Goal: Transaction & Acquisition: Download file/media

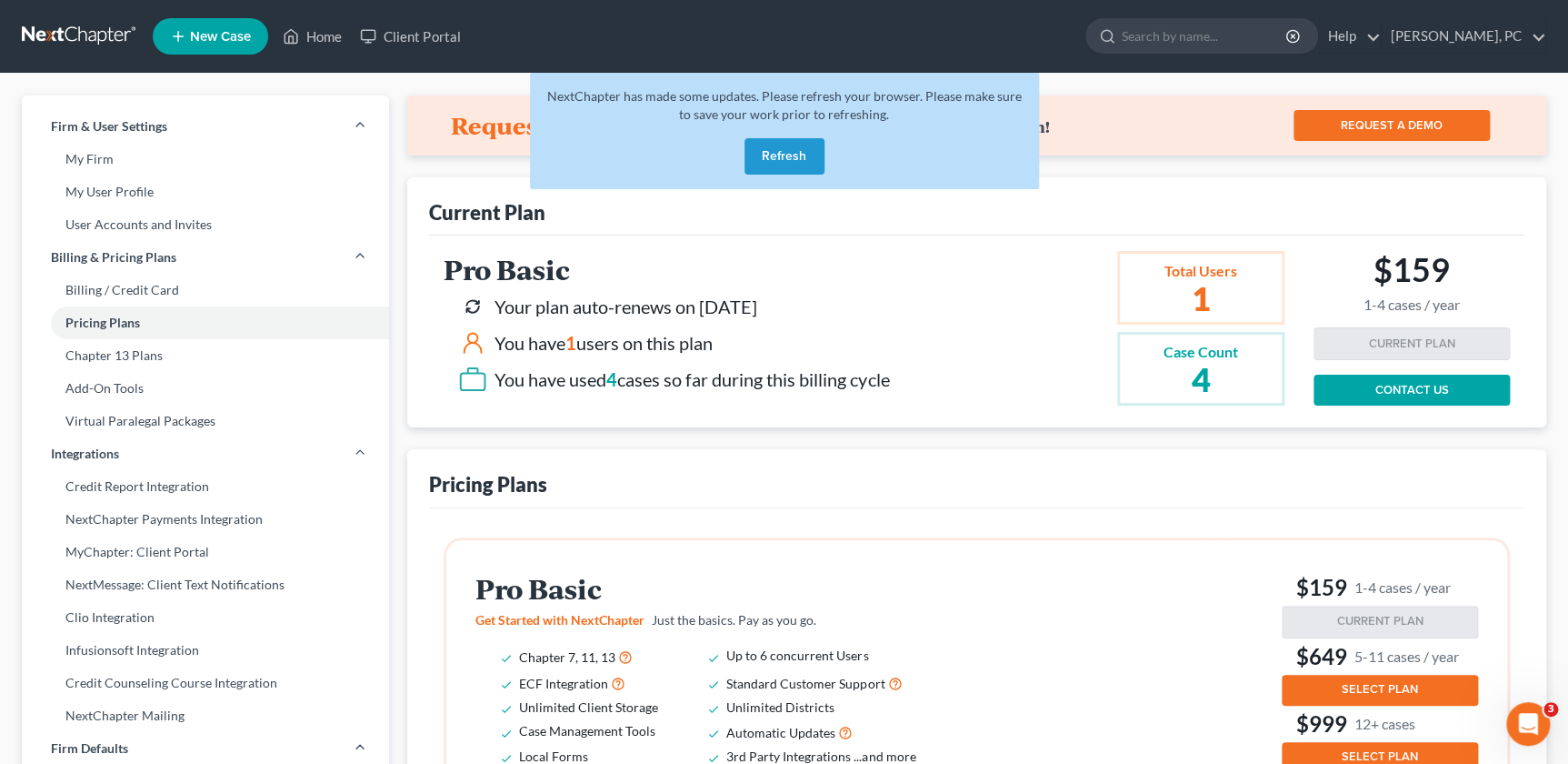
click at [784, 152] on button "Refresh" at bounding box center [784, 156] width 80 height 36
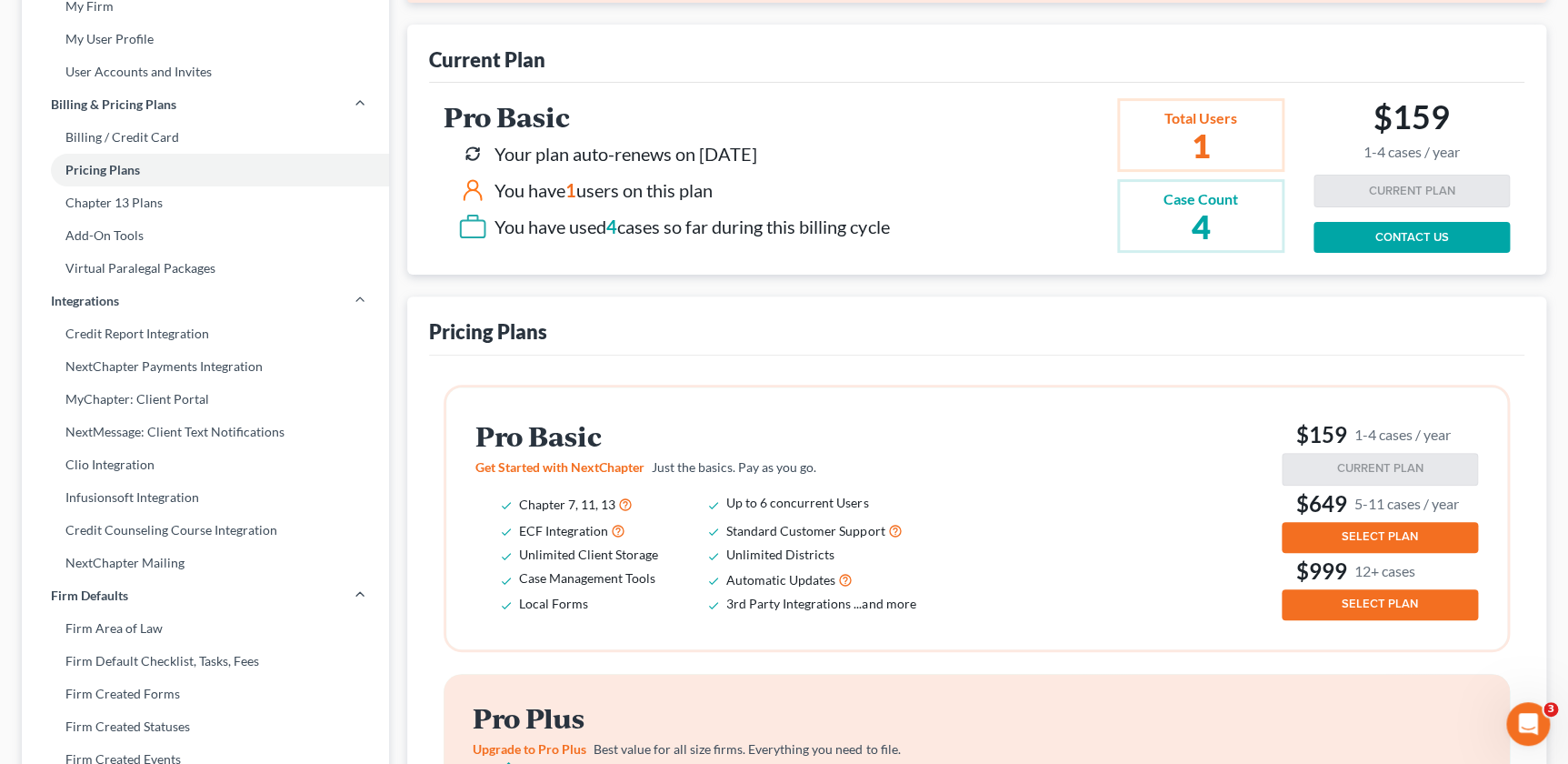
scroll to position [165, 0]
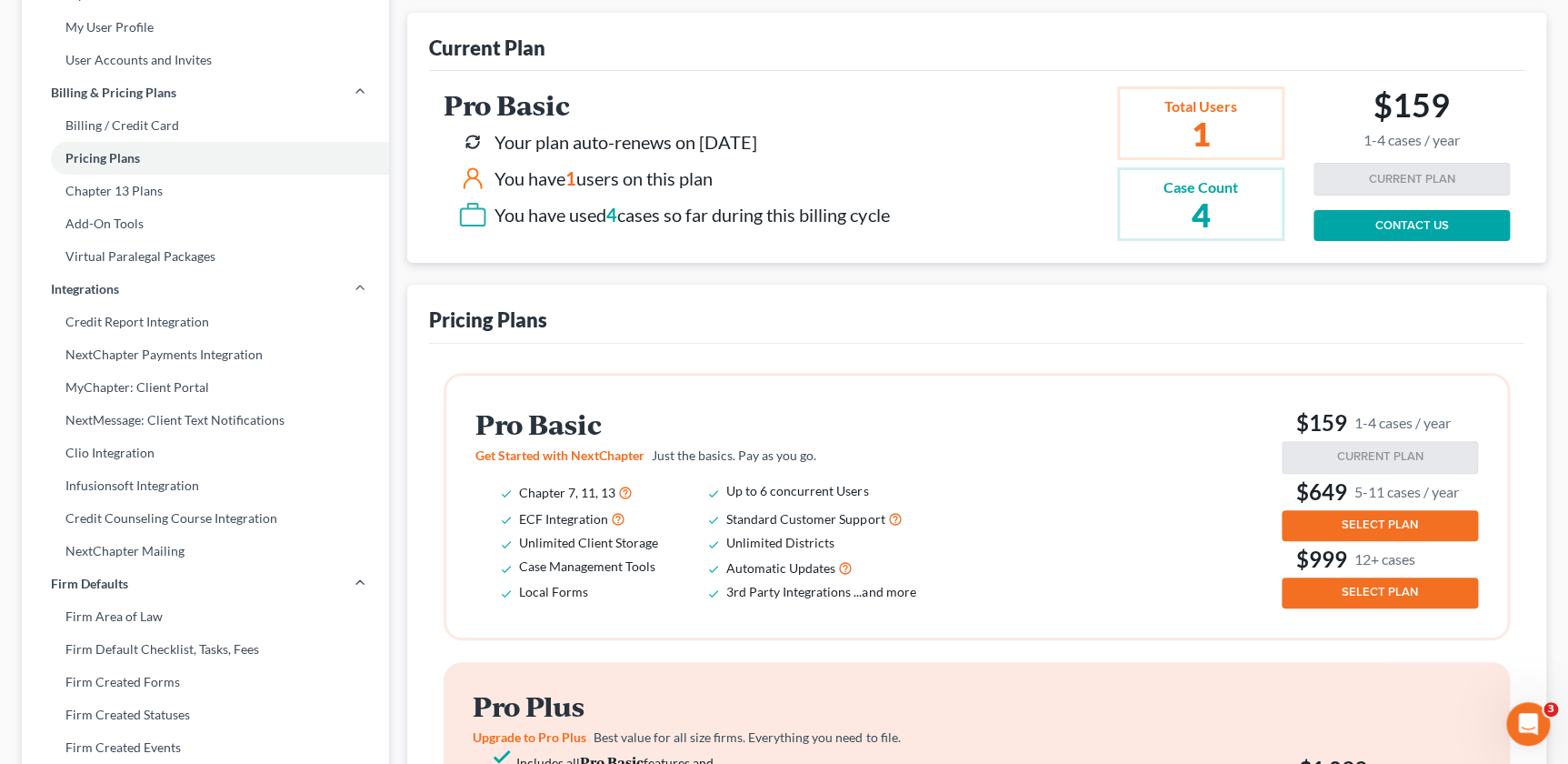
click at [1381, 518] on span "SELECT PLAN" at bounding box center [1380, 524] width 77 height 15
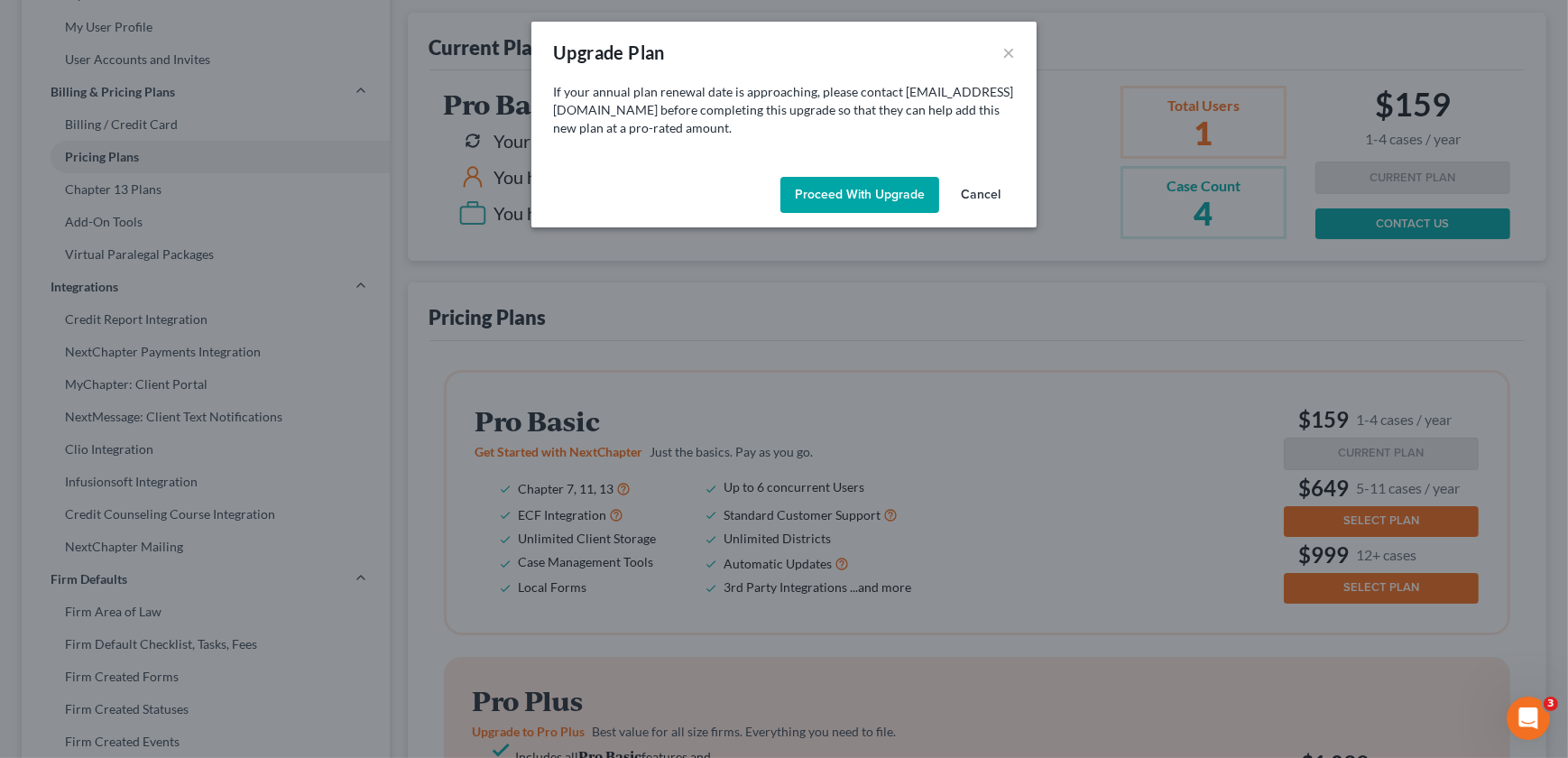
click at [981, 189] on button "Cancel" at bounding box center [980, 194] width 68 height 36
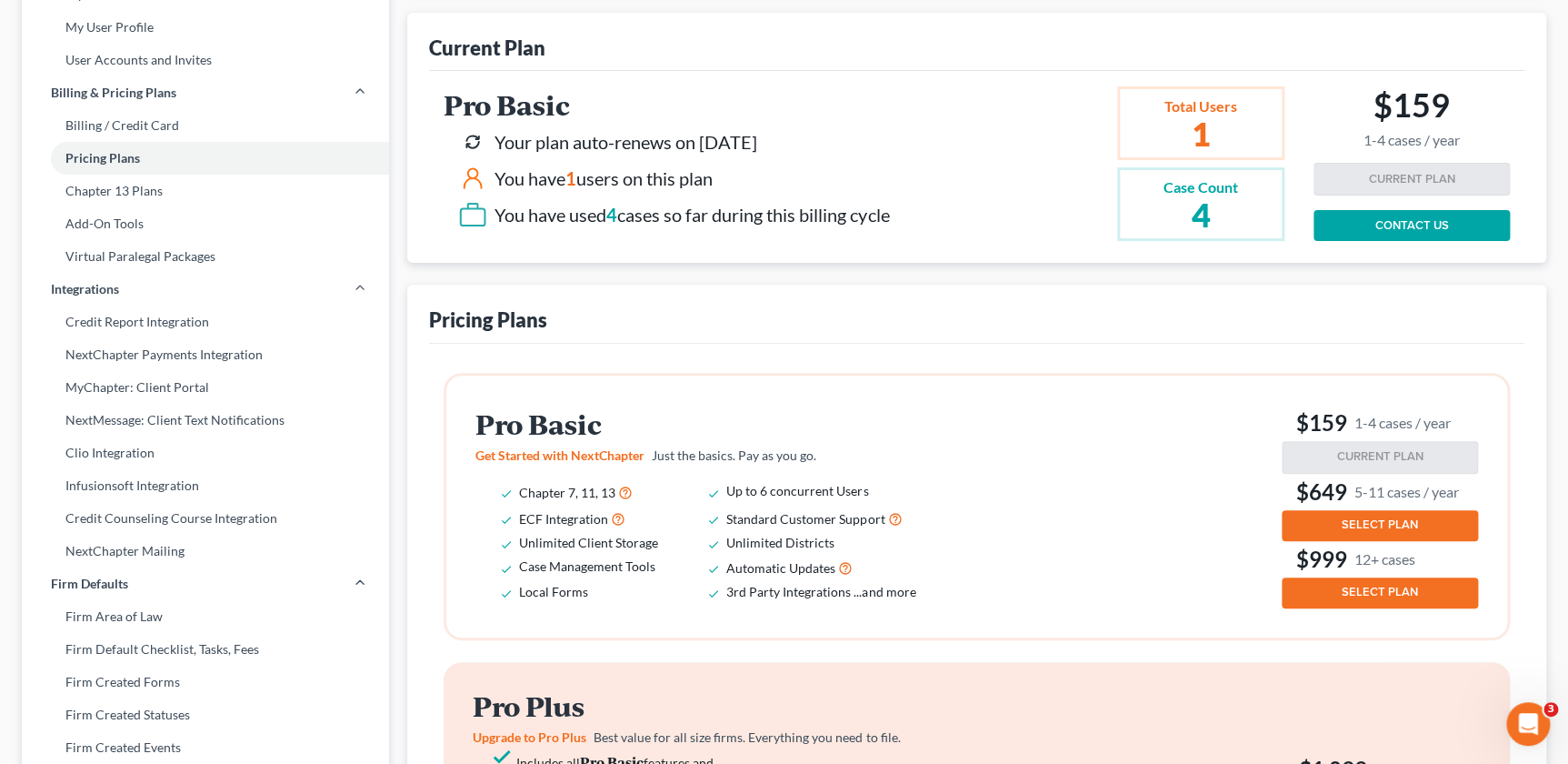
click at [1387, 216] on link "CONTACT US" at bounding box center [1412, 225] width 196 height 30
click at [1120, 611] on div "Pro Basic Get Started with NextChapter Just the basics. Pay as you go. Chapter …" at bounding box center [977, 506] width 1060 height 262
click at [1519, 712] on icon "Open Intercom Messenger" at bounding box center [1527, 721] width 30 height 30
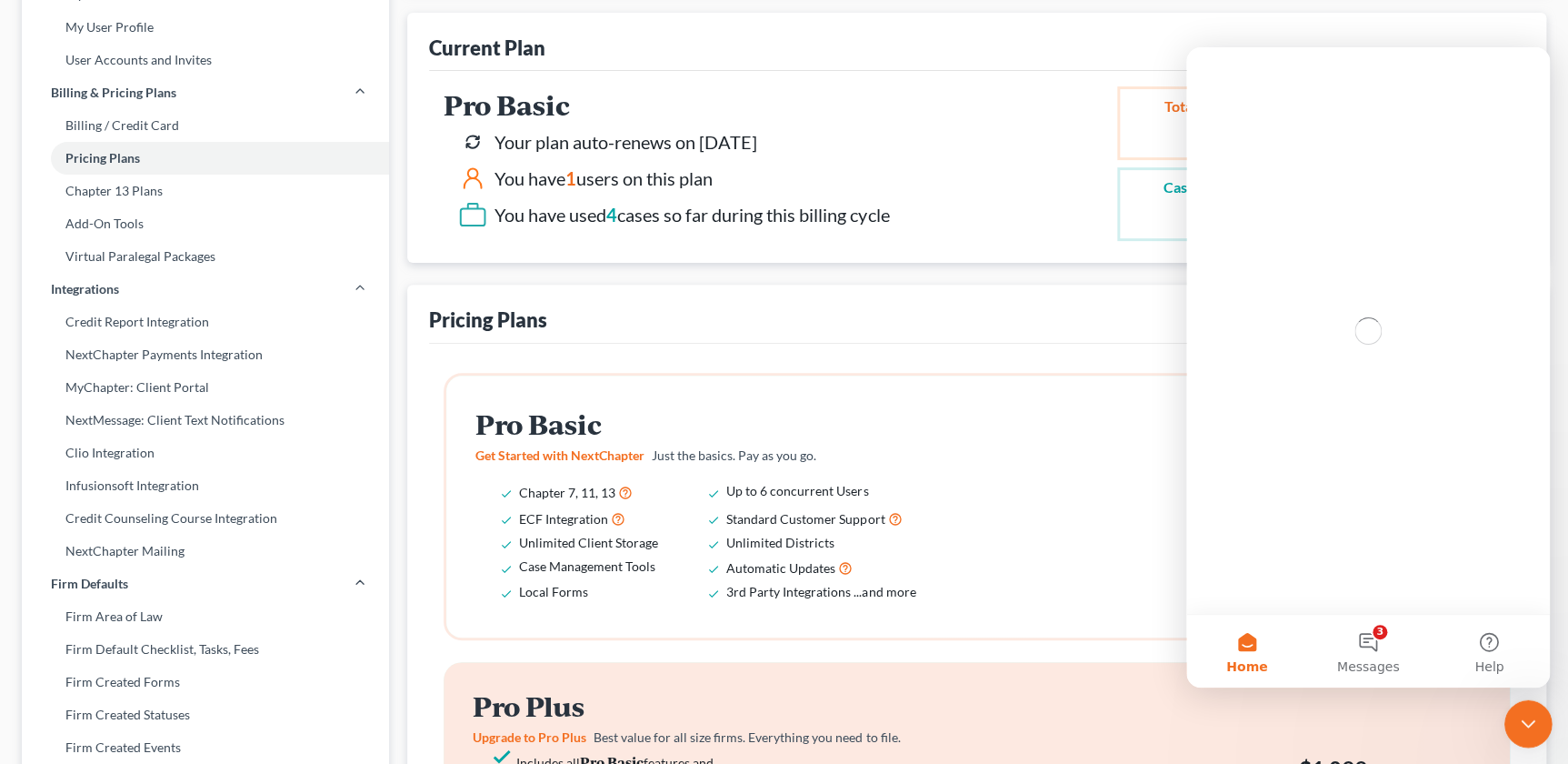
scroll to position [0, 0]
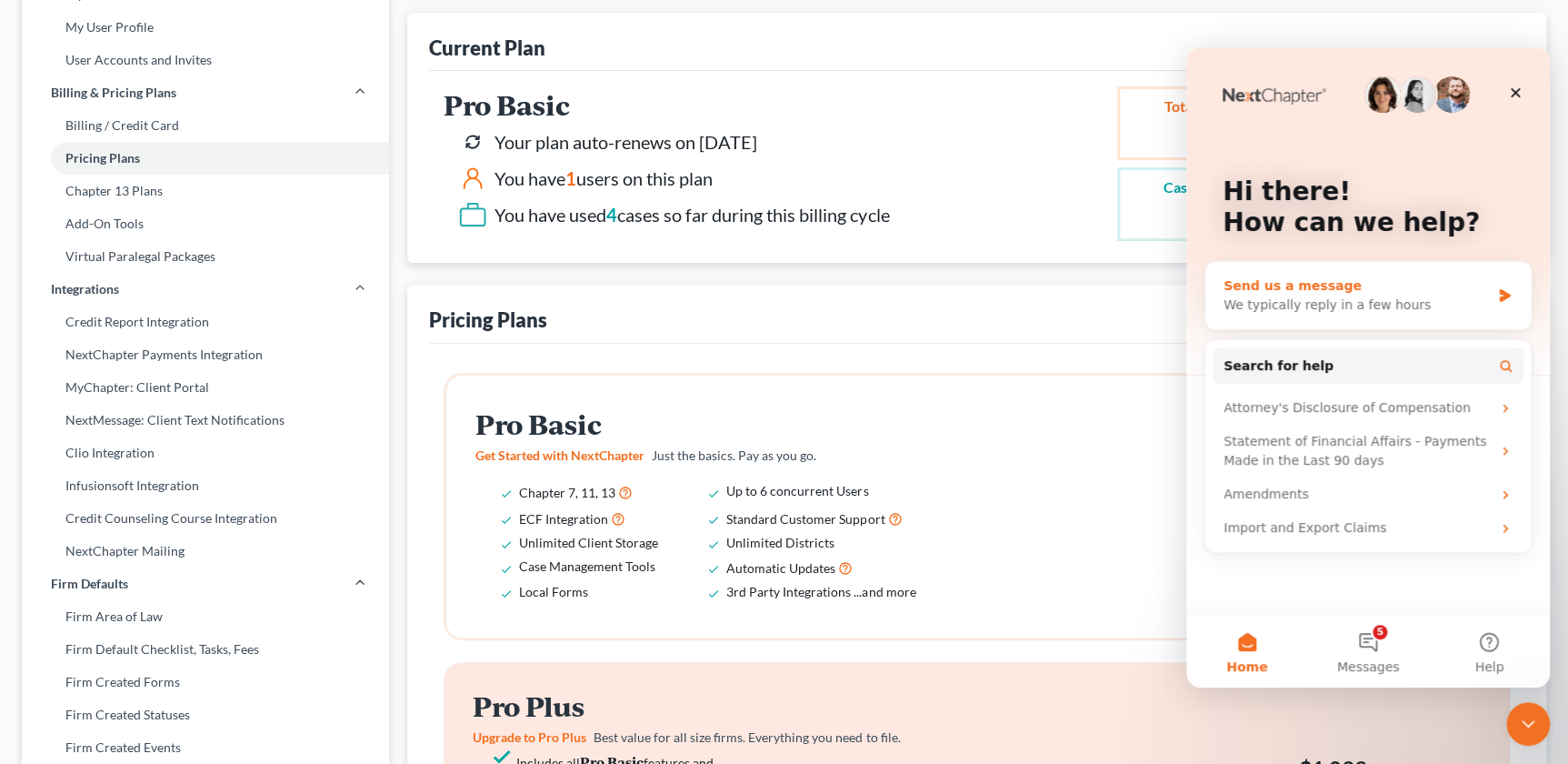
click at [1324, 301] on div "We typically reply in a few hours" at bounding box center [1356, 304] width 266 height 19
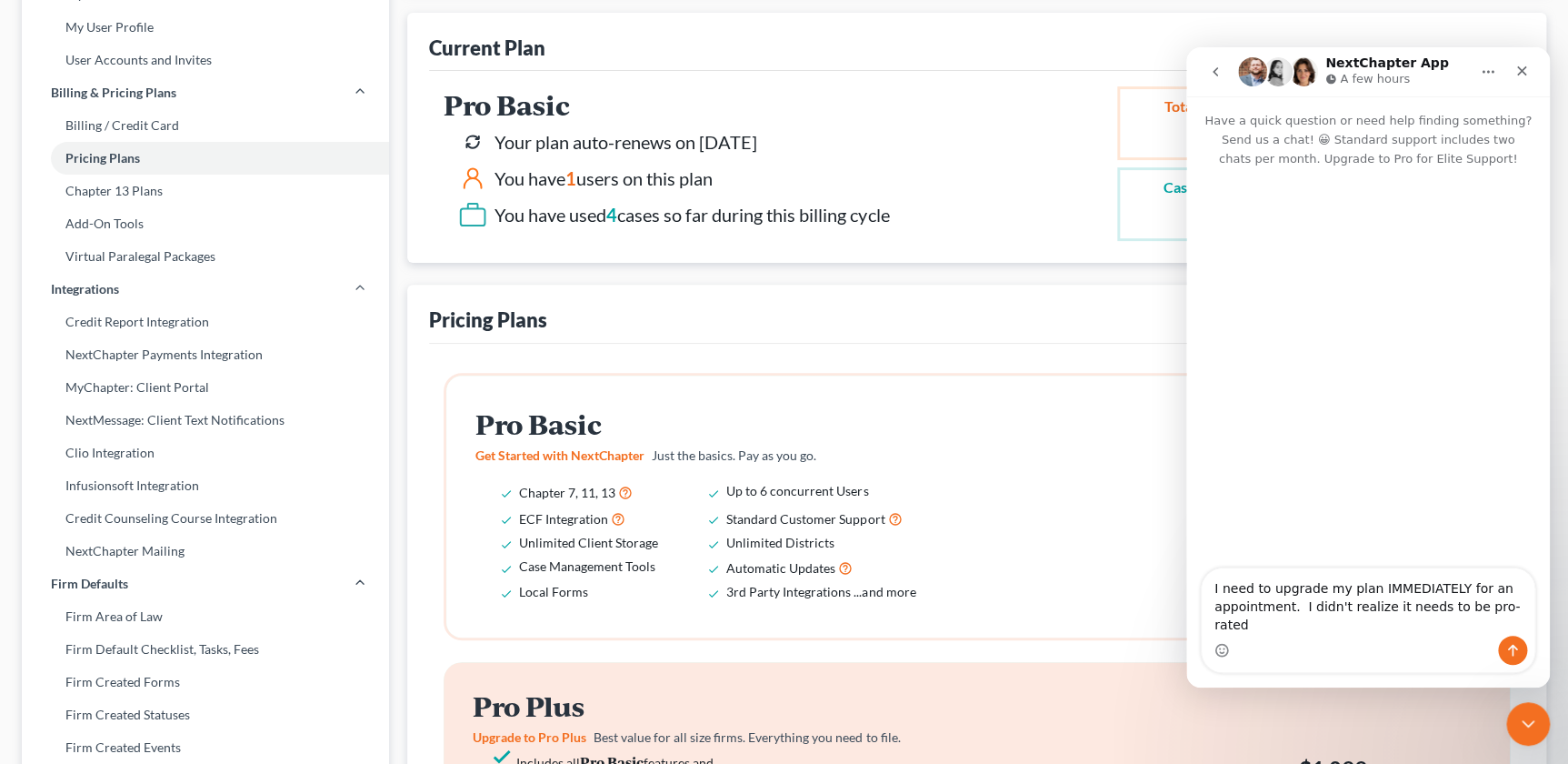
type textarea "I need to upgrade my plan IMMEDIATELY for an appointment. I didn't realize it n…"
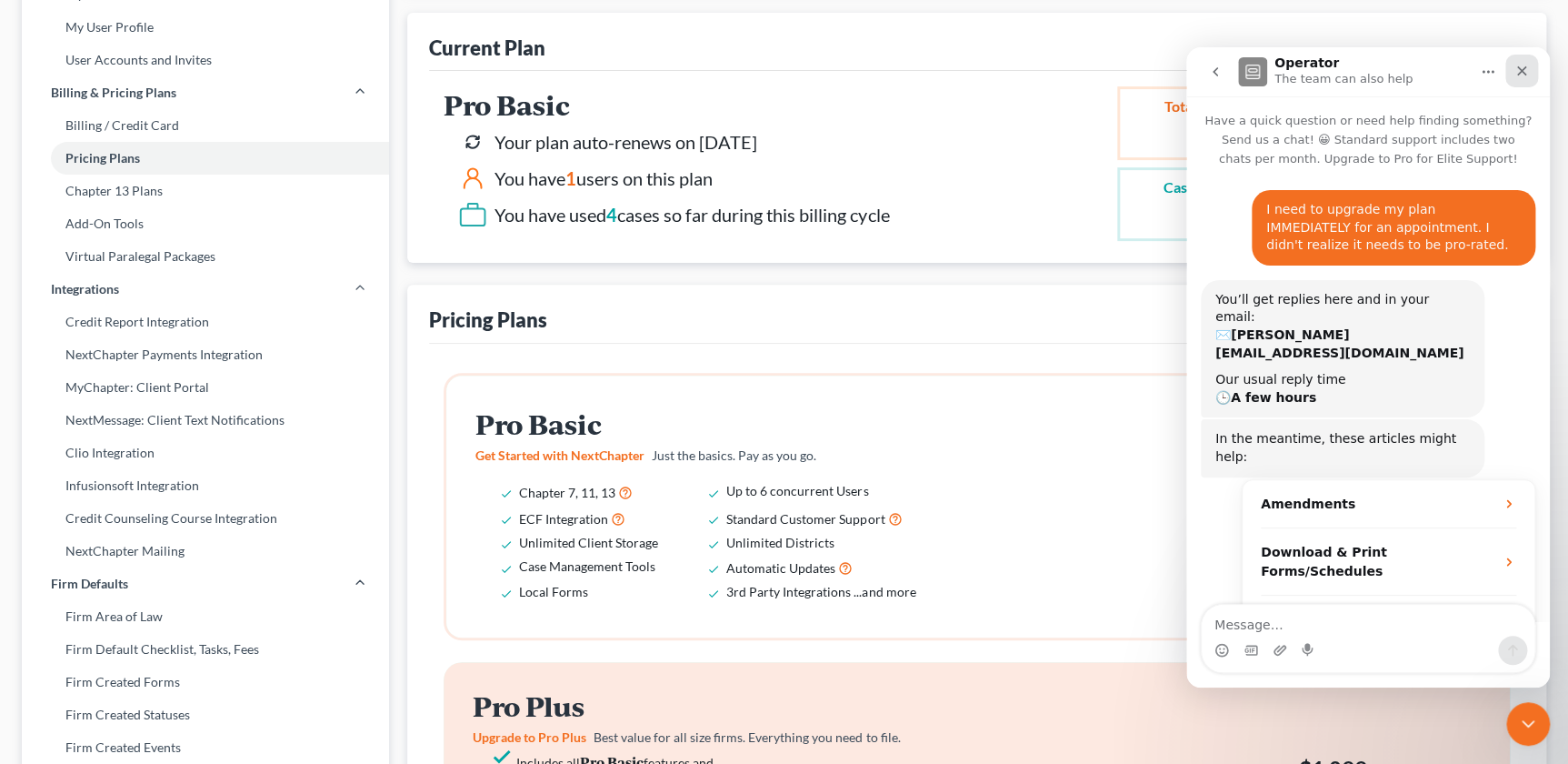
click at [1524, 70] on icon "Close" at bounding box center [1521, 71] width 15 height 15
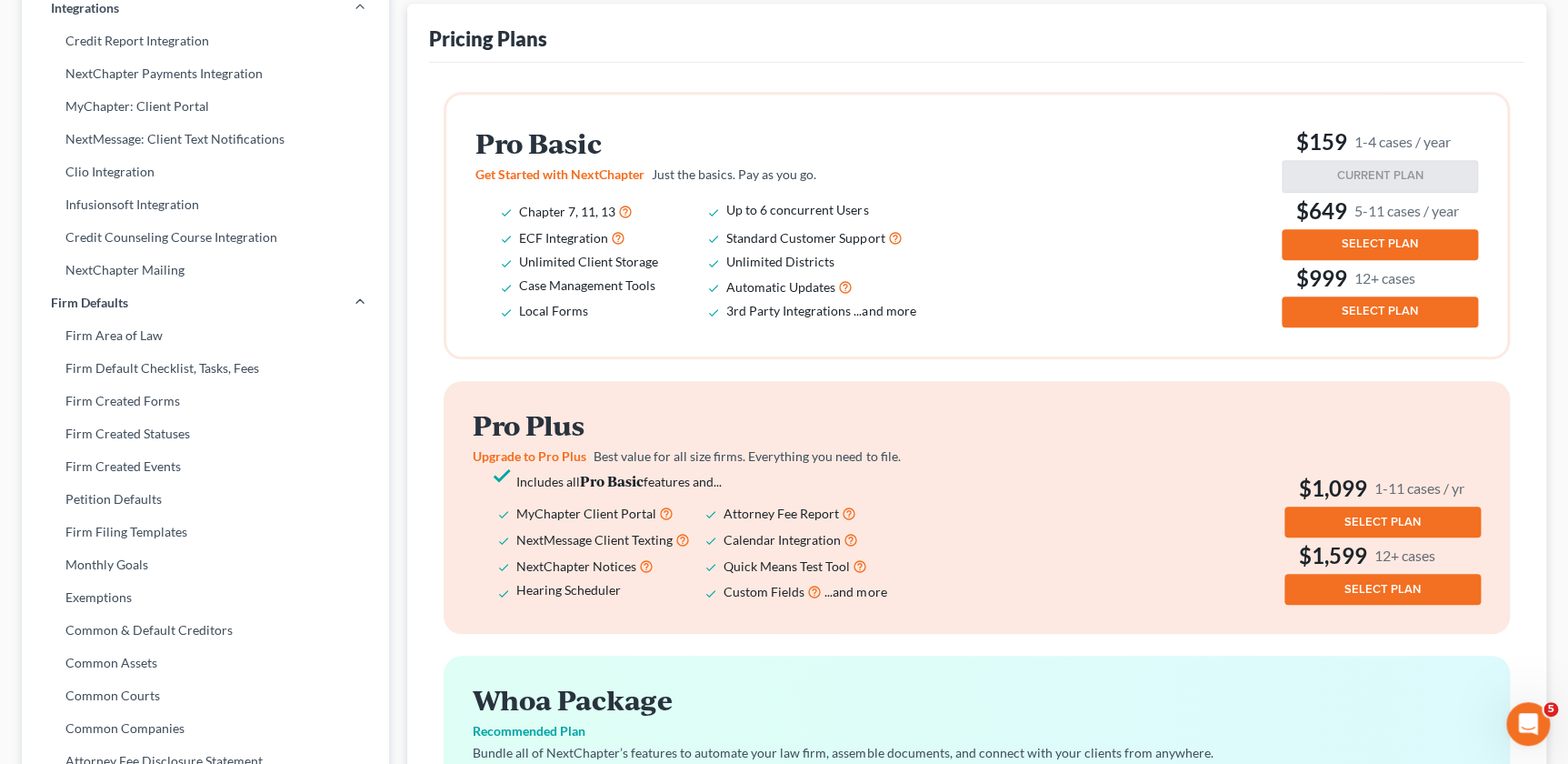
scroll to position [496, 0]
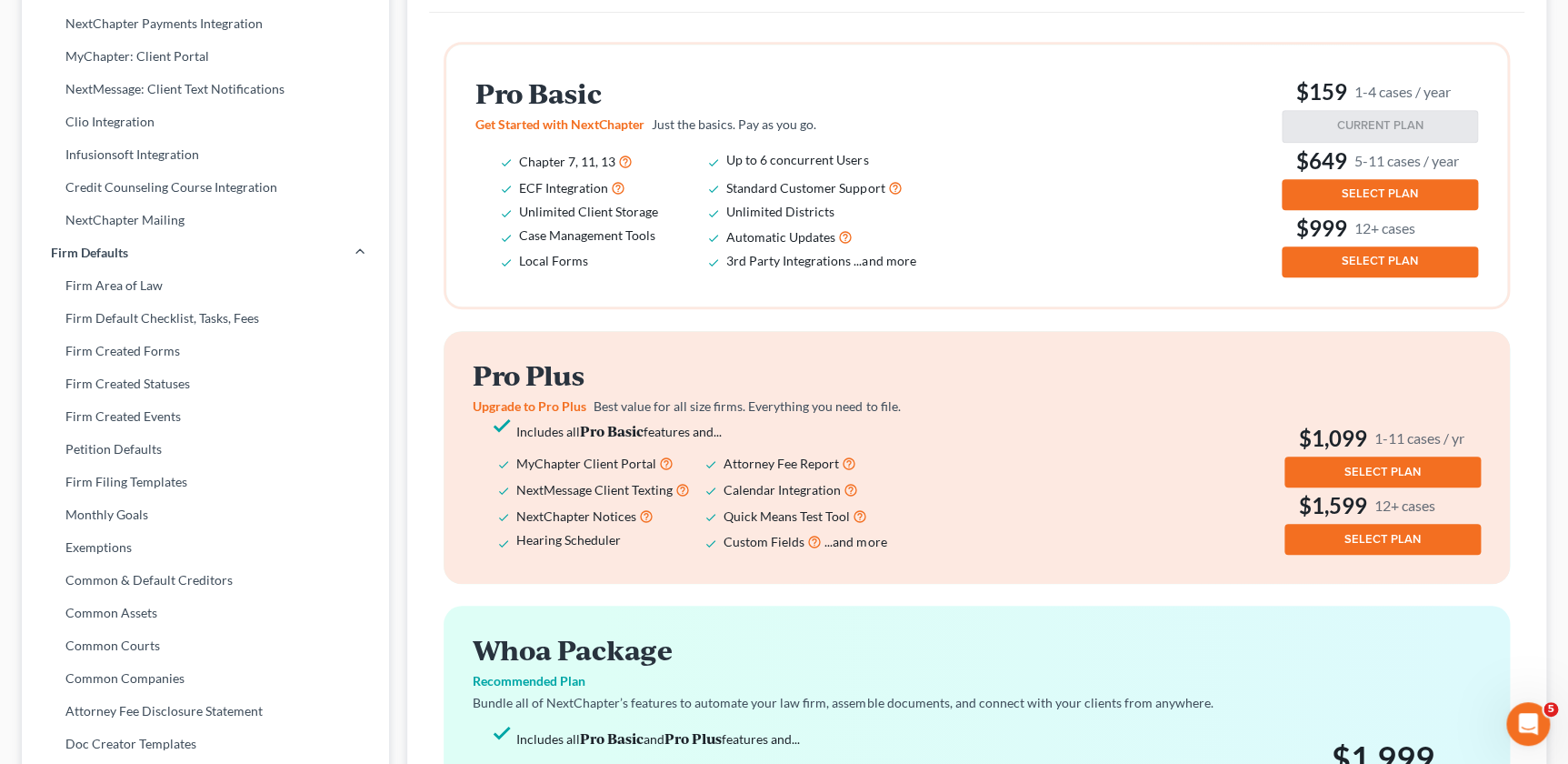
click at [1537, 139] on div "Pricing Plans Pro Basic Get Started with NextChapter Just the basics. Pay as yo…" at bounding box center [977, 460] width 1139 height 1012
click at [1381, 191] on span "SELECT PLAN" at bounding box center [1380, 193] width 77 height 15
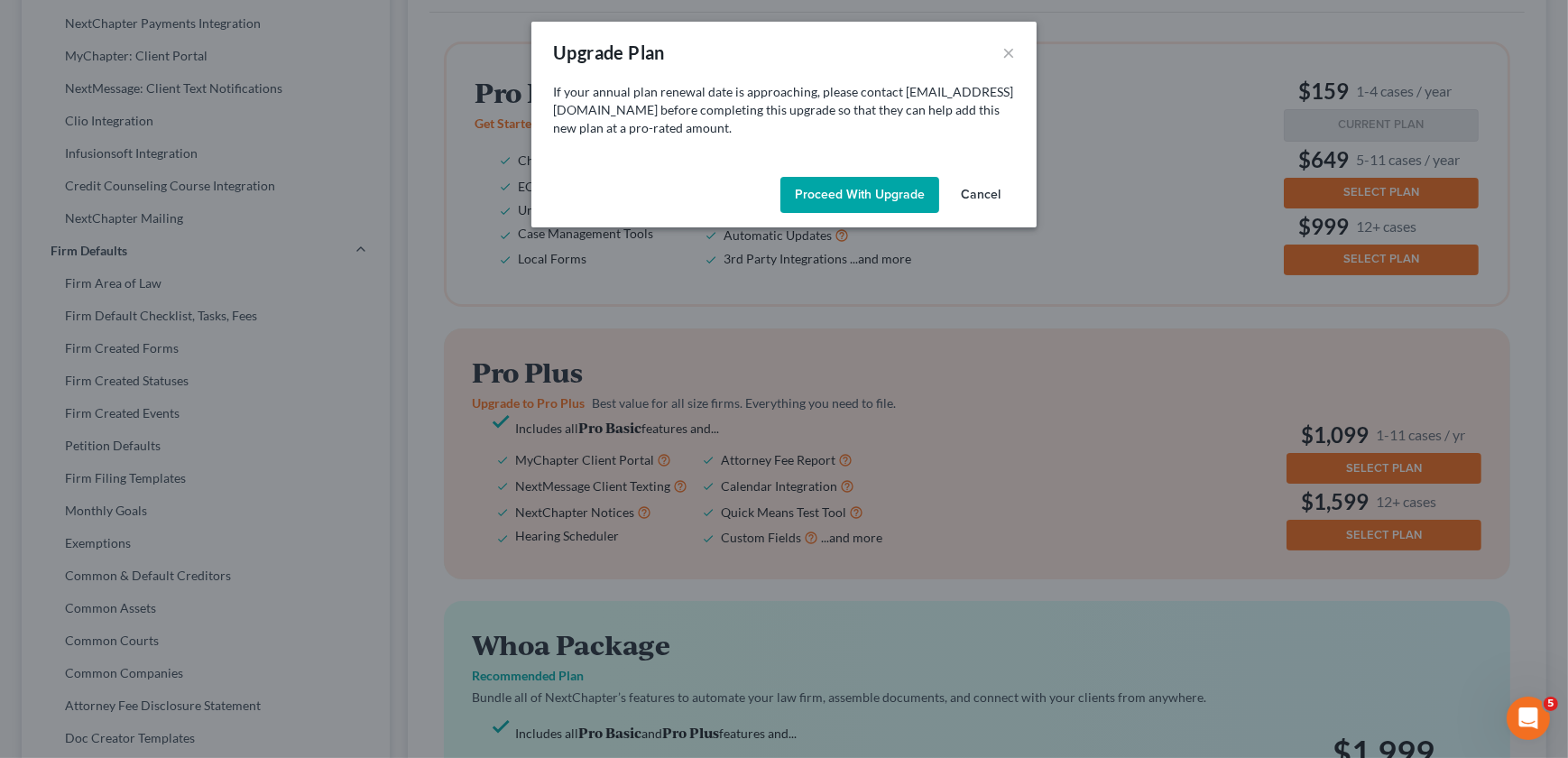
click at [847, 184] on button "Proceed with Upgrade" at bounding box center [860, 194] width 159 height 36
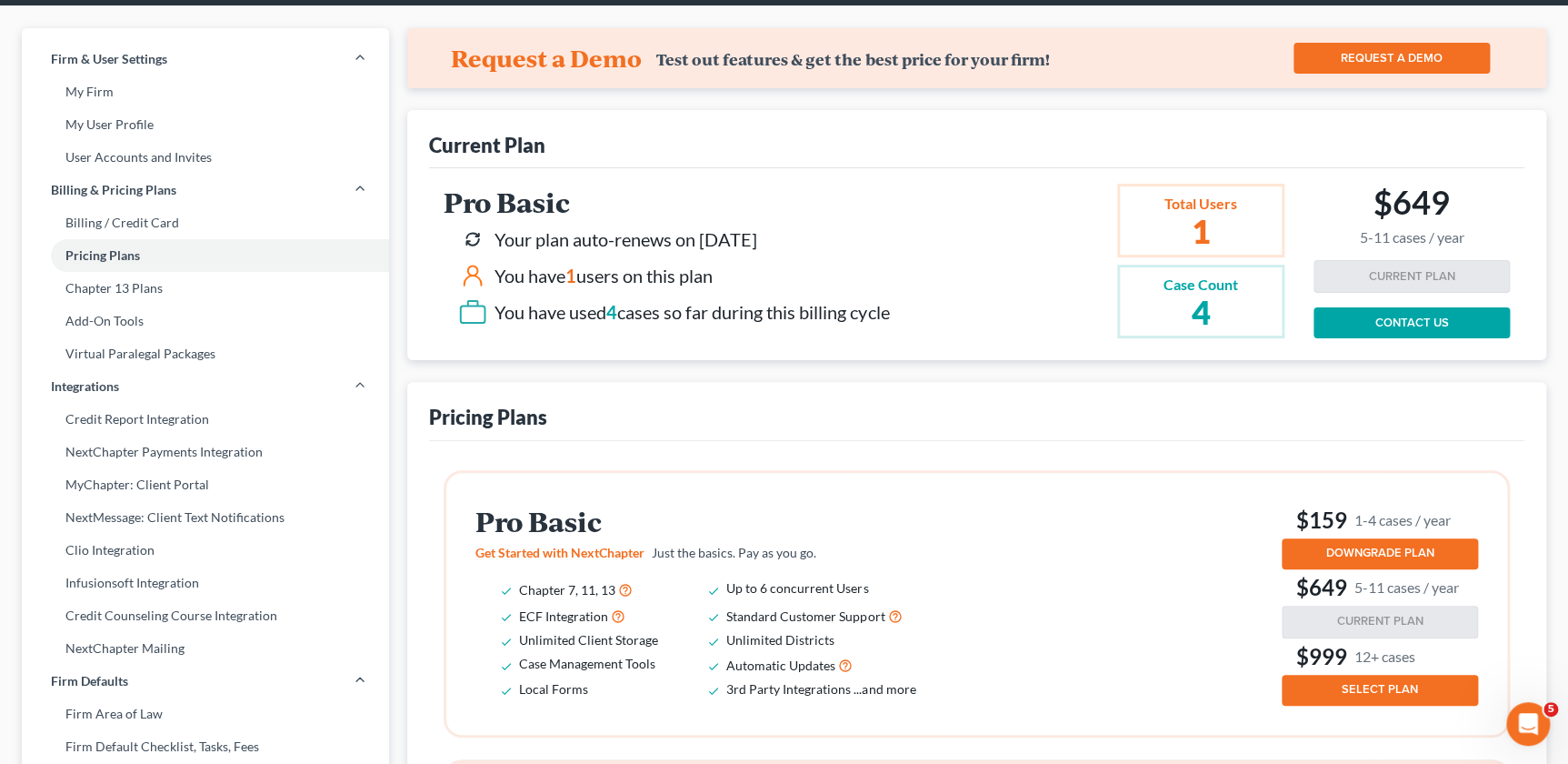
scroll to position [0, 0]
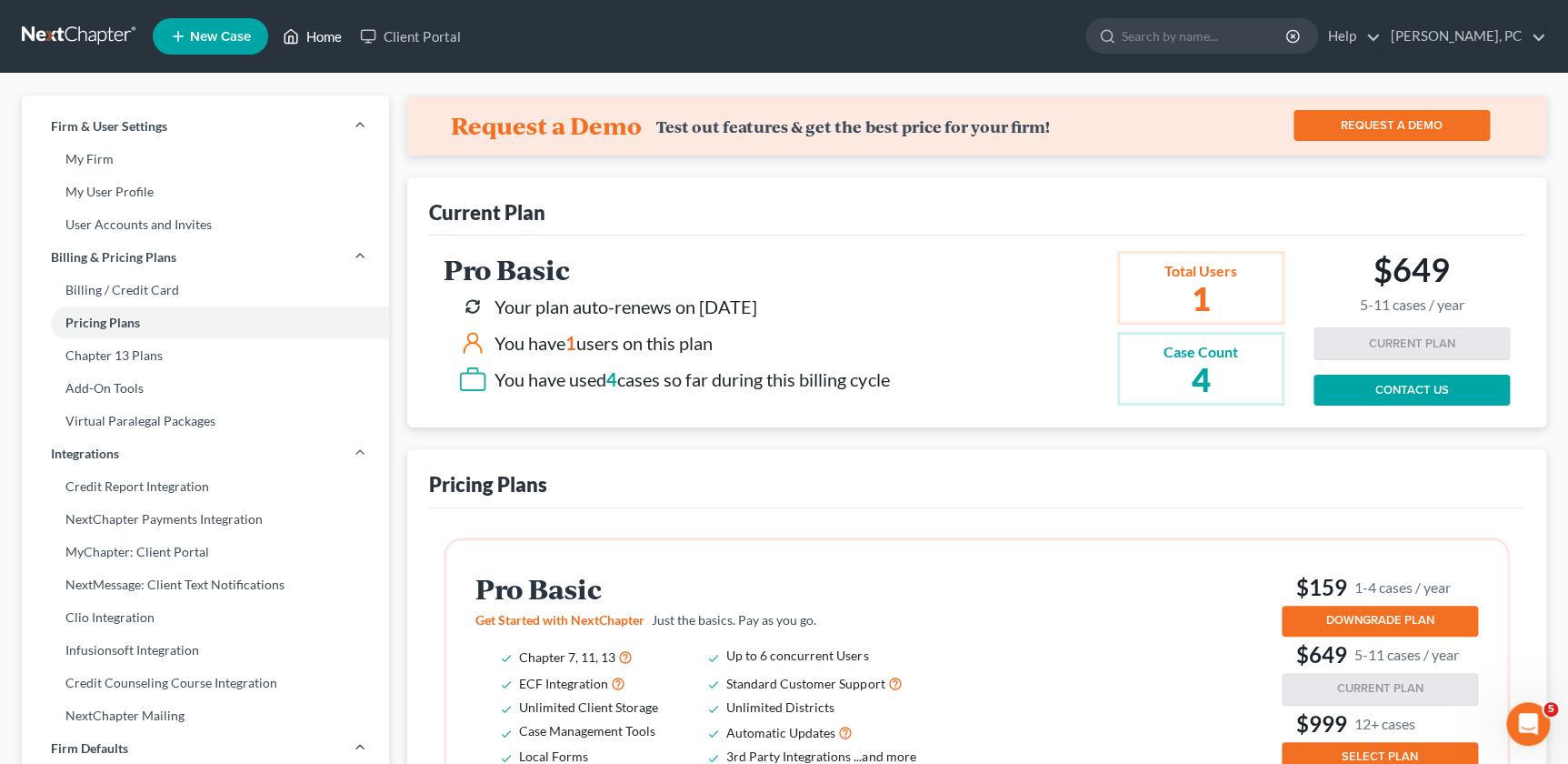
click at [314, 30] on link "Home" at bounding box center [312, 35] width 78 height 32
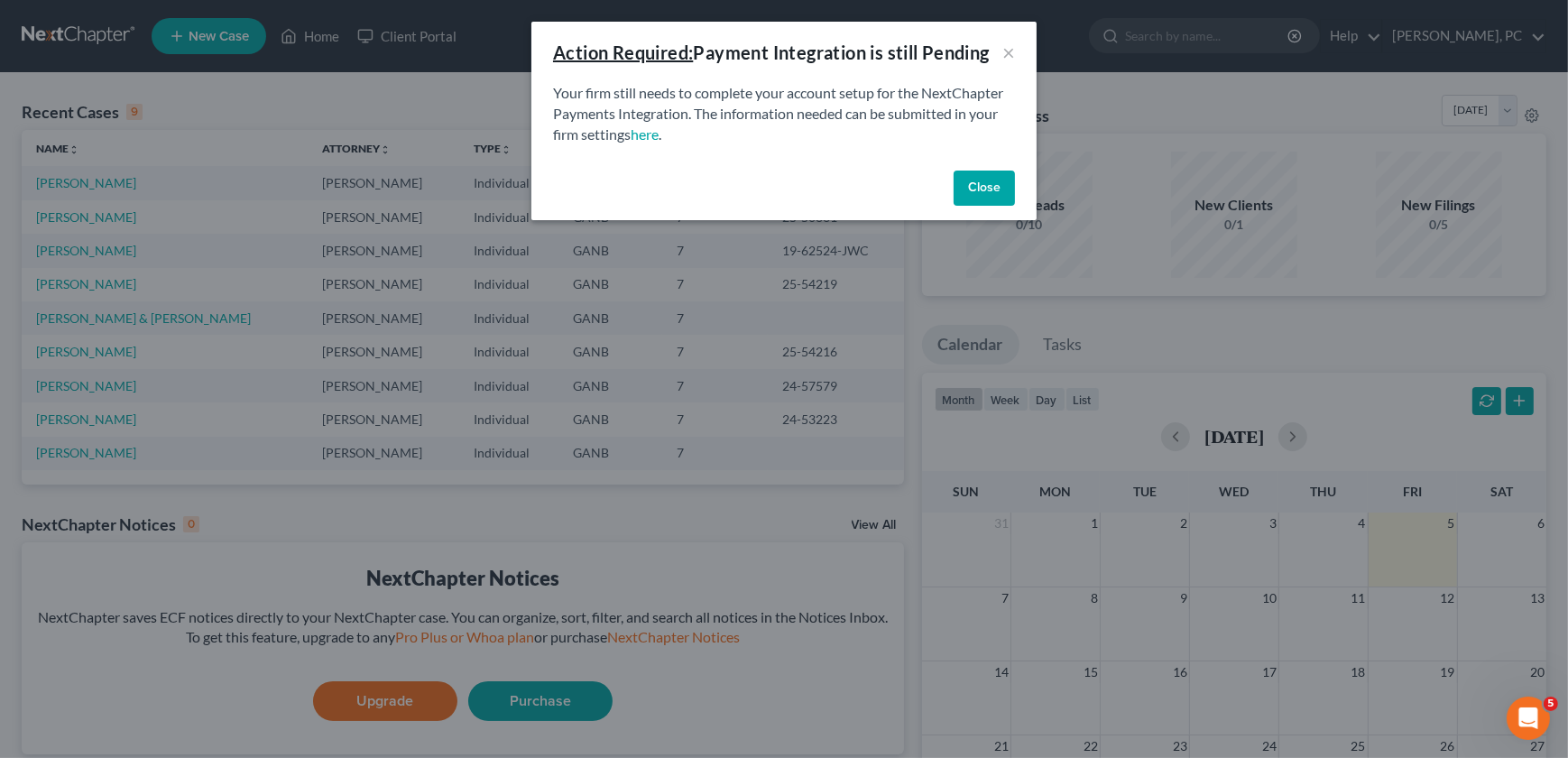
click at [982, 180] on button "Close" at bounding box center [984, 188] width 61 height 36
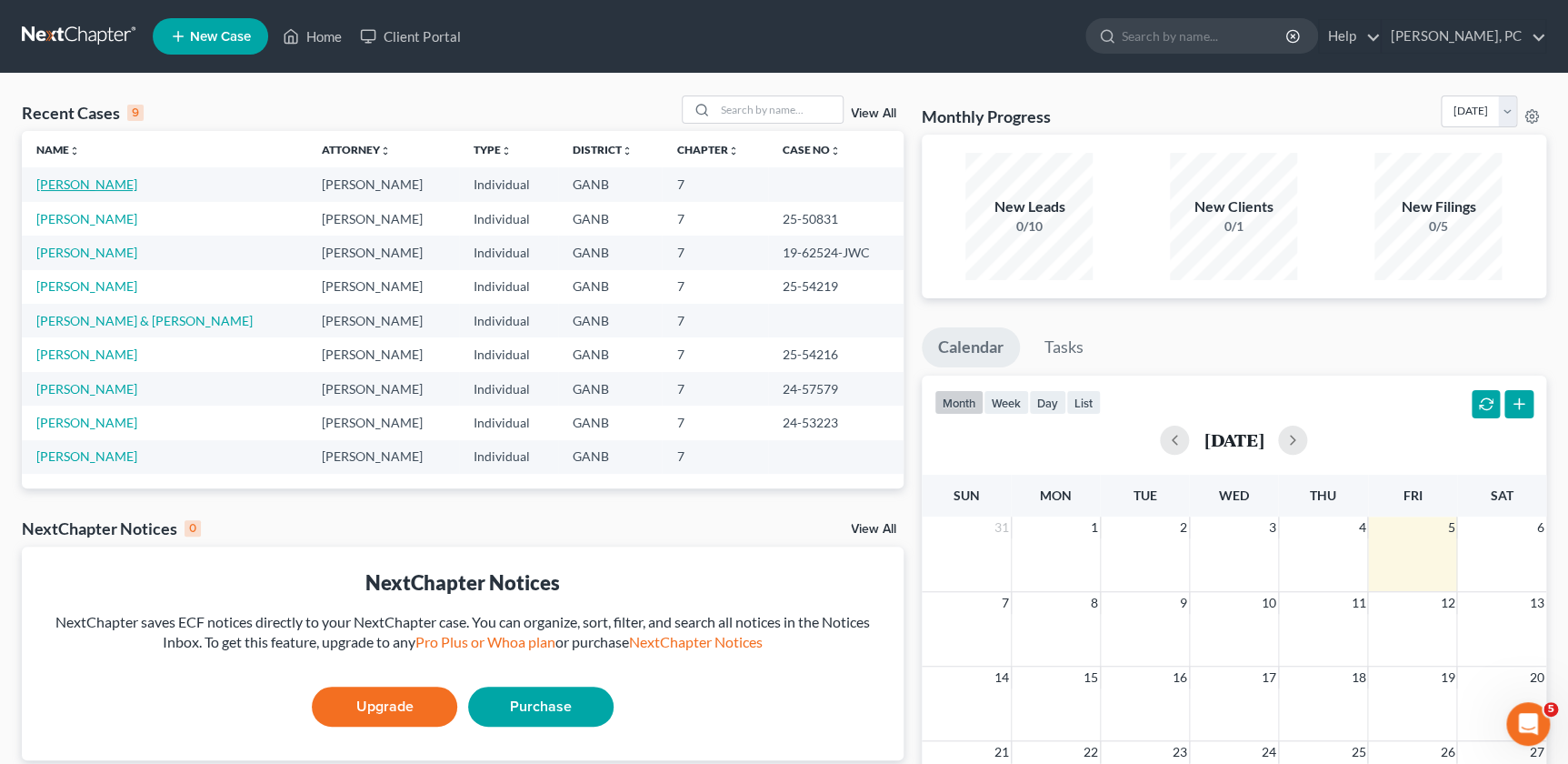
click at [71, 185] on link "[PERSON_NAME]" at bounding box center [86, 185] width 101 height 16
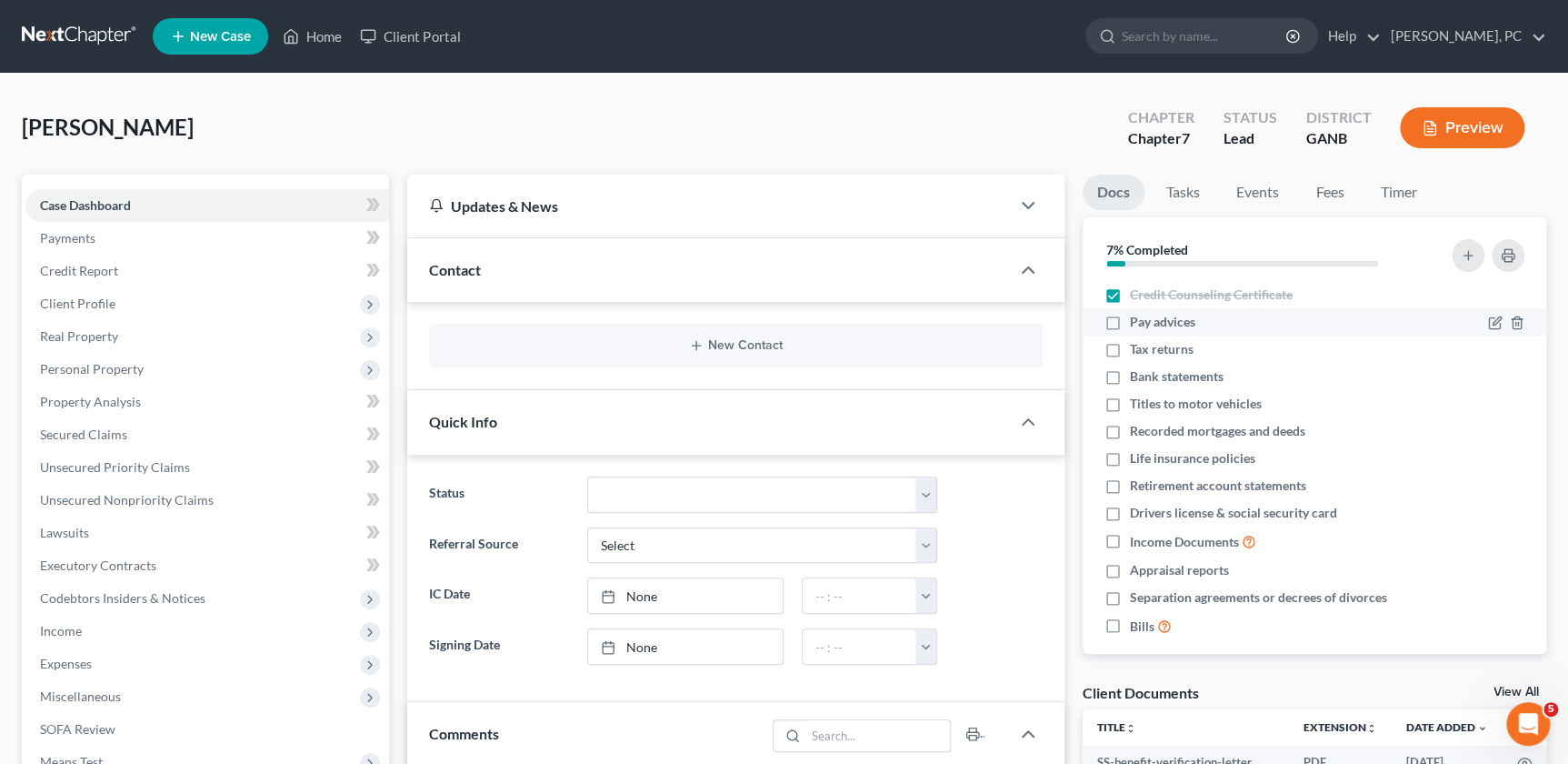
click at [1130, 318] on label "Pay advices" at bounding box center [1162, 321] width 66 height 19
click at [1137, 318] on input "Pay advices" at bounding box center [1143, 318] width 12 height 12
checkbox input "true"
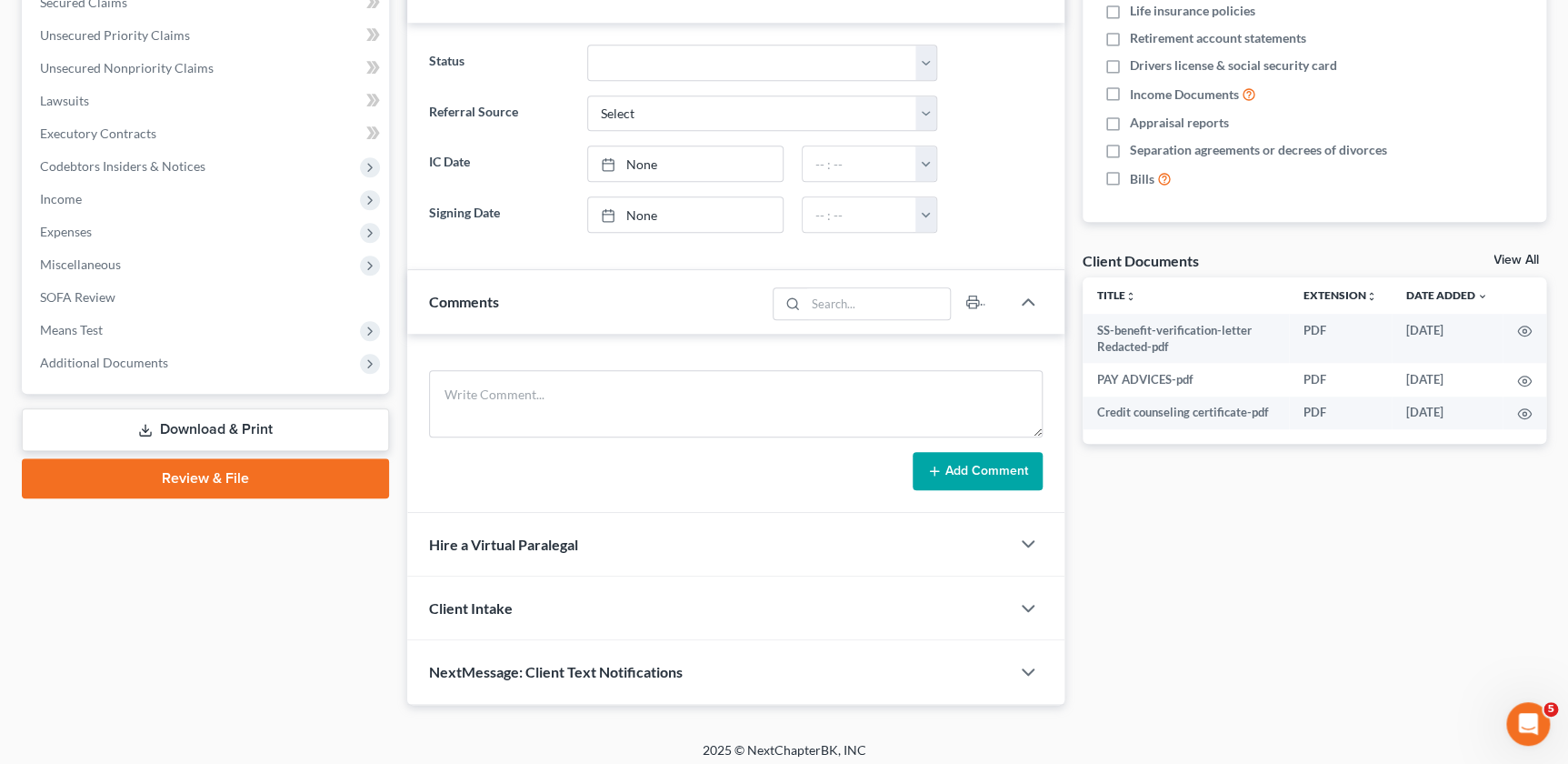
scroll to position [437, 0]
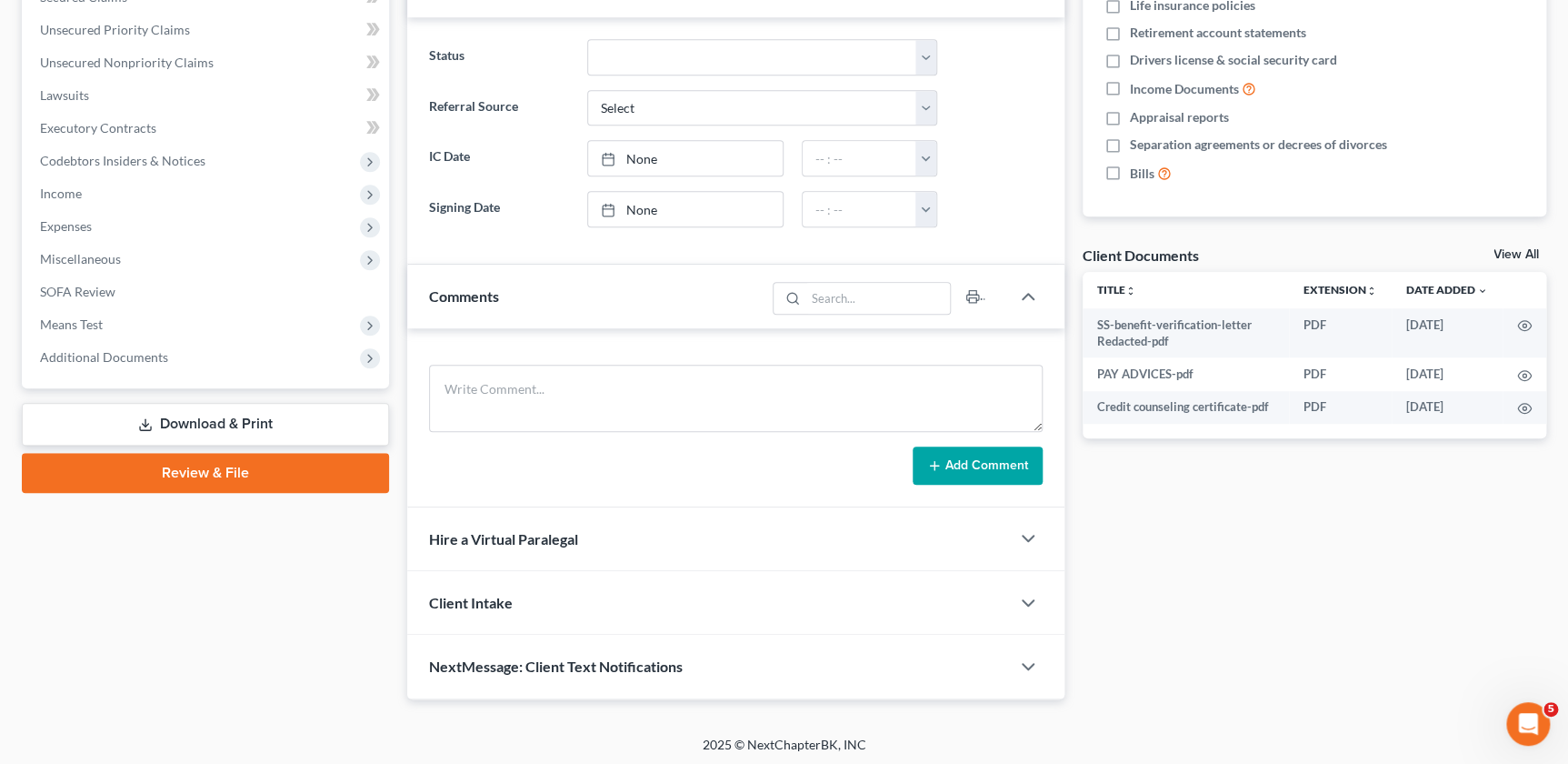
click at [206, 424] on link "Download & Print" at bounding box center [205, 424] width 367 height 43
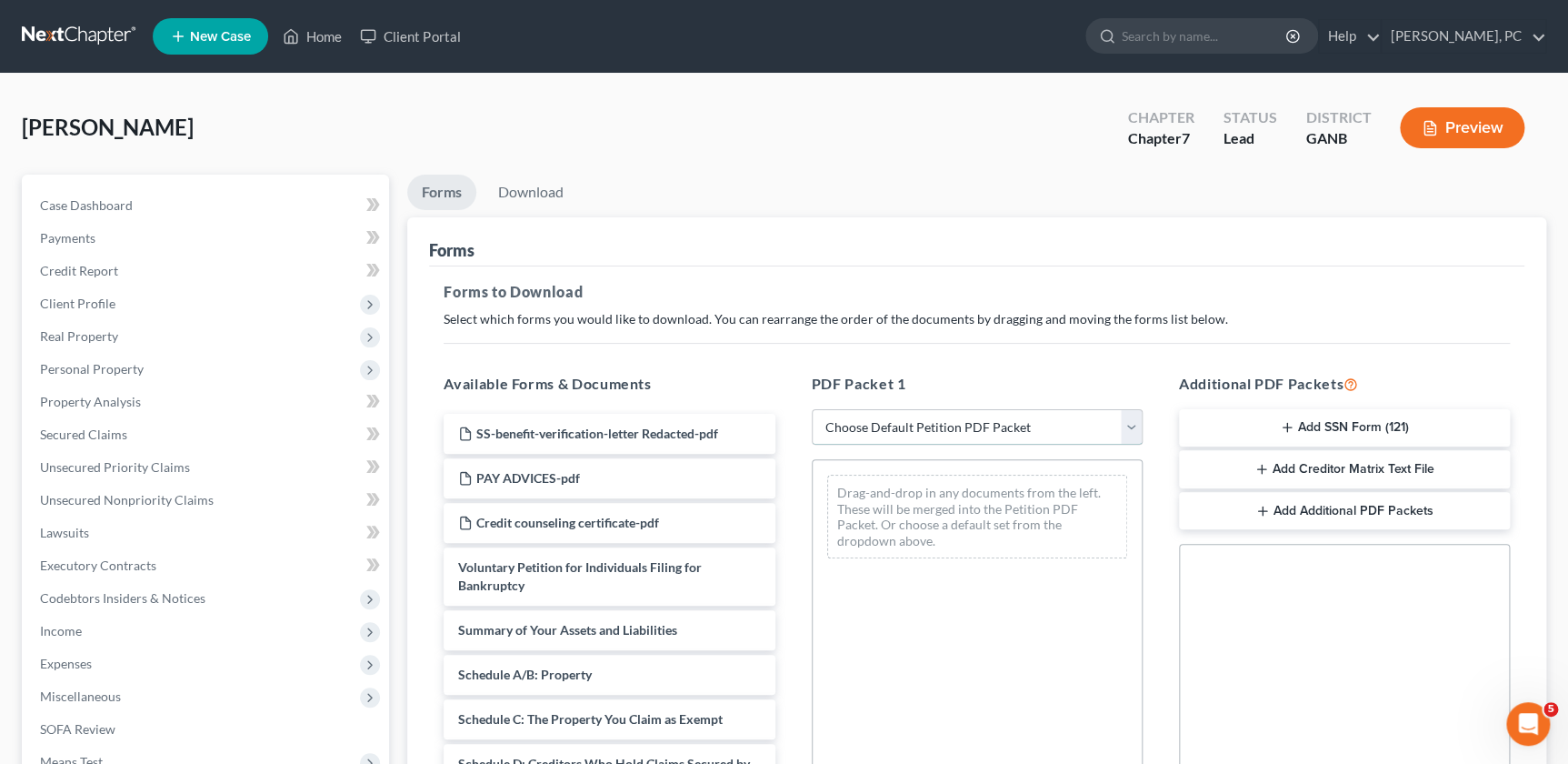
click at [998, 423] on select "Choose Default Petition PDF Packet Complete Bankruptcy Petition (all forms and …" at bounding box center [977, 427] width 331 height 36
select select "0"
click at [812, 409] on select "Choose Default Petition PDF Packet Complete Bankruptcy Petition (all forms and …" at bounding box center [977, 427] width 331 height 36
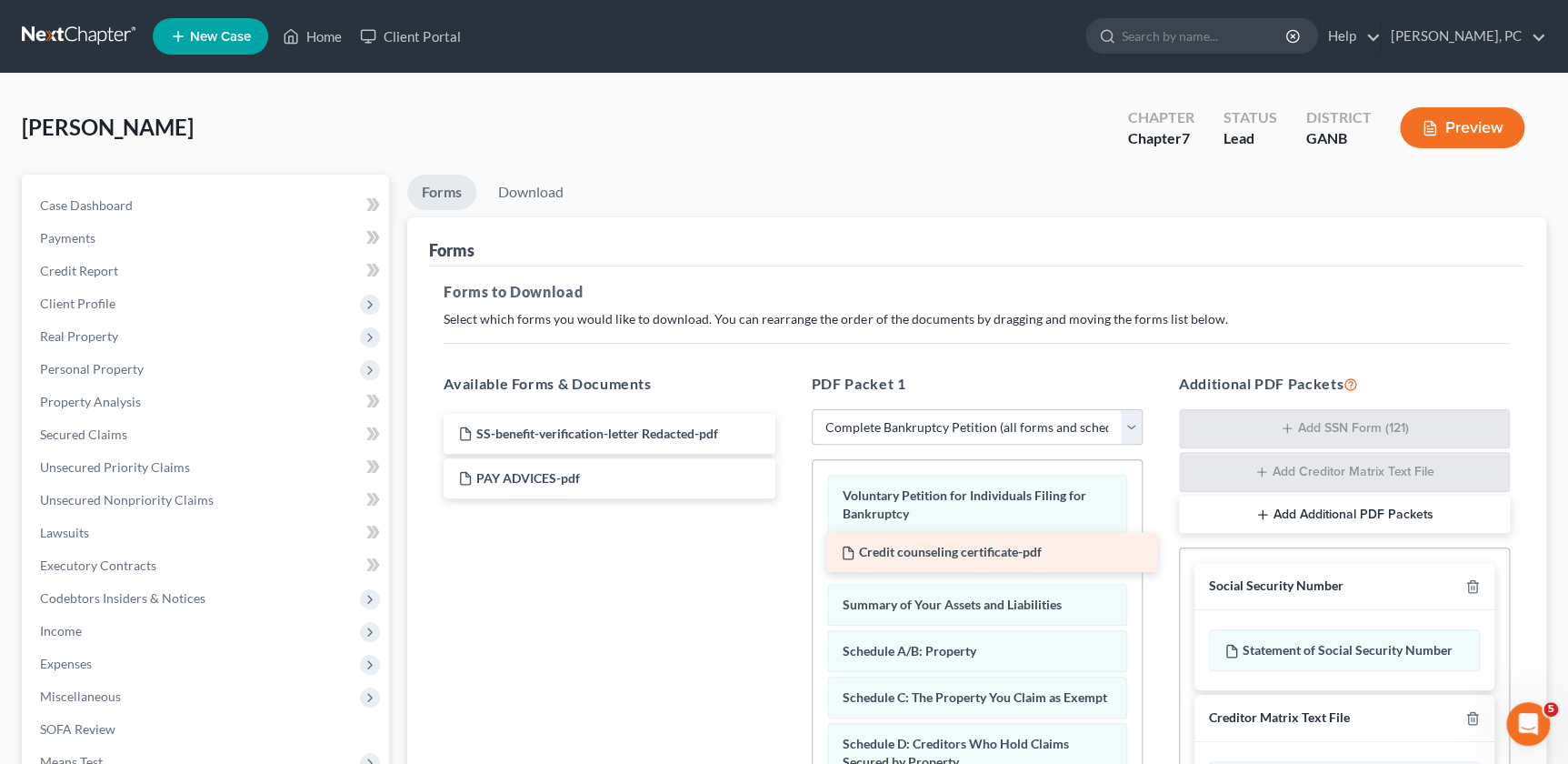
drag, startPoint x: 535, startPoint y: 517, endPoint x: 918, endPoint y: 547, distance: 384.2
click at [789, 498] on div "Credit counseling certificate-pdf SS-benefit-verification-letter Redacted-pdf P…" at bounding box center [609, 456] width 360 height 84
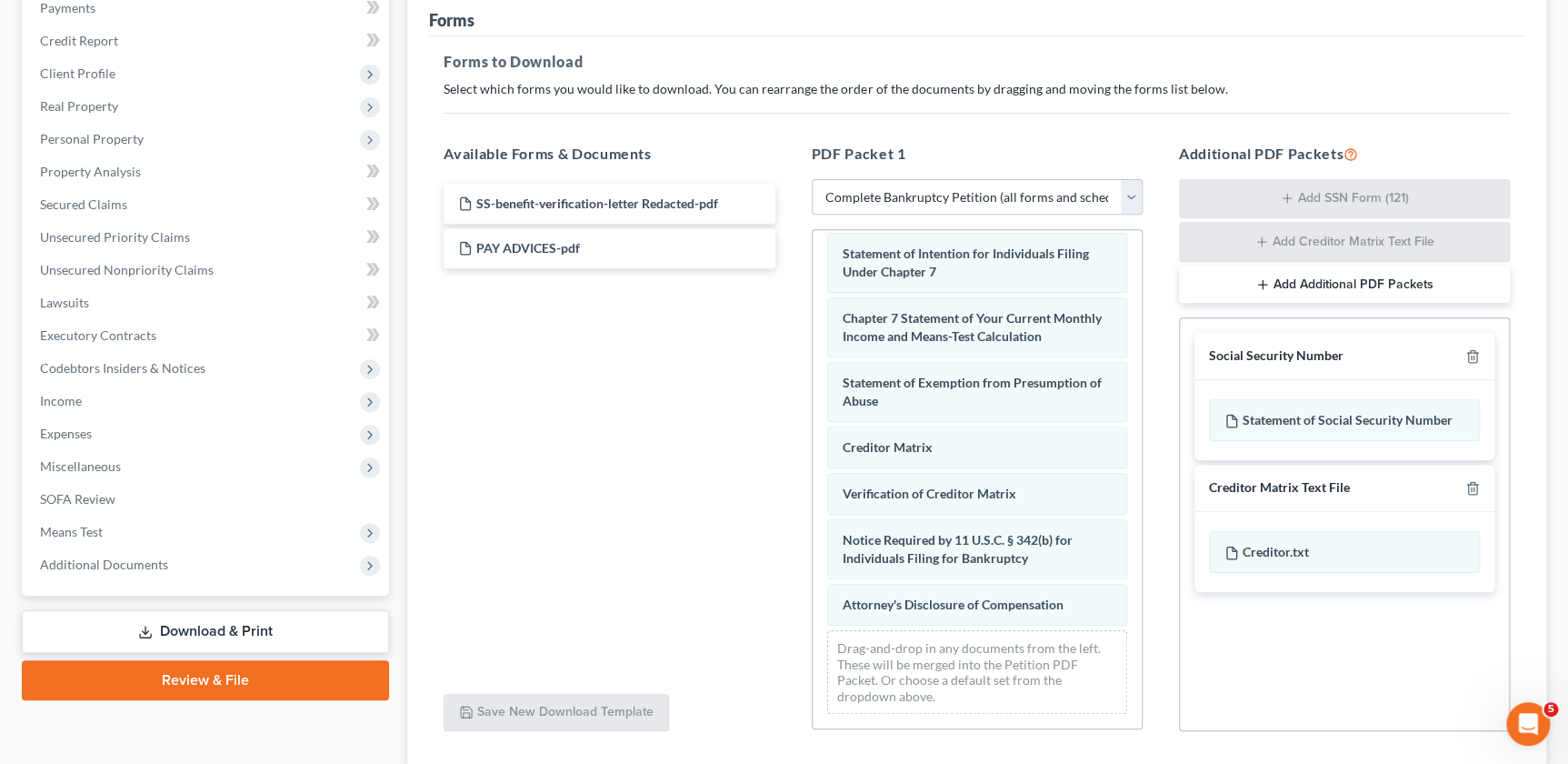
scroll to position [253, 0]
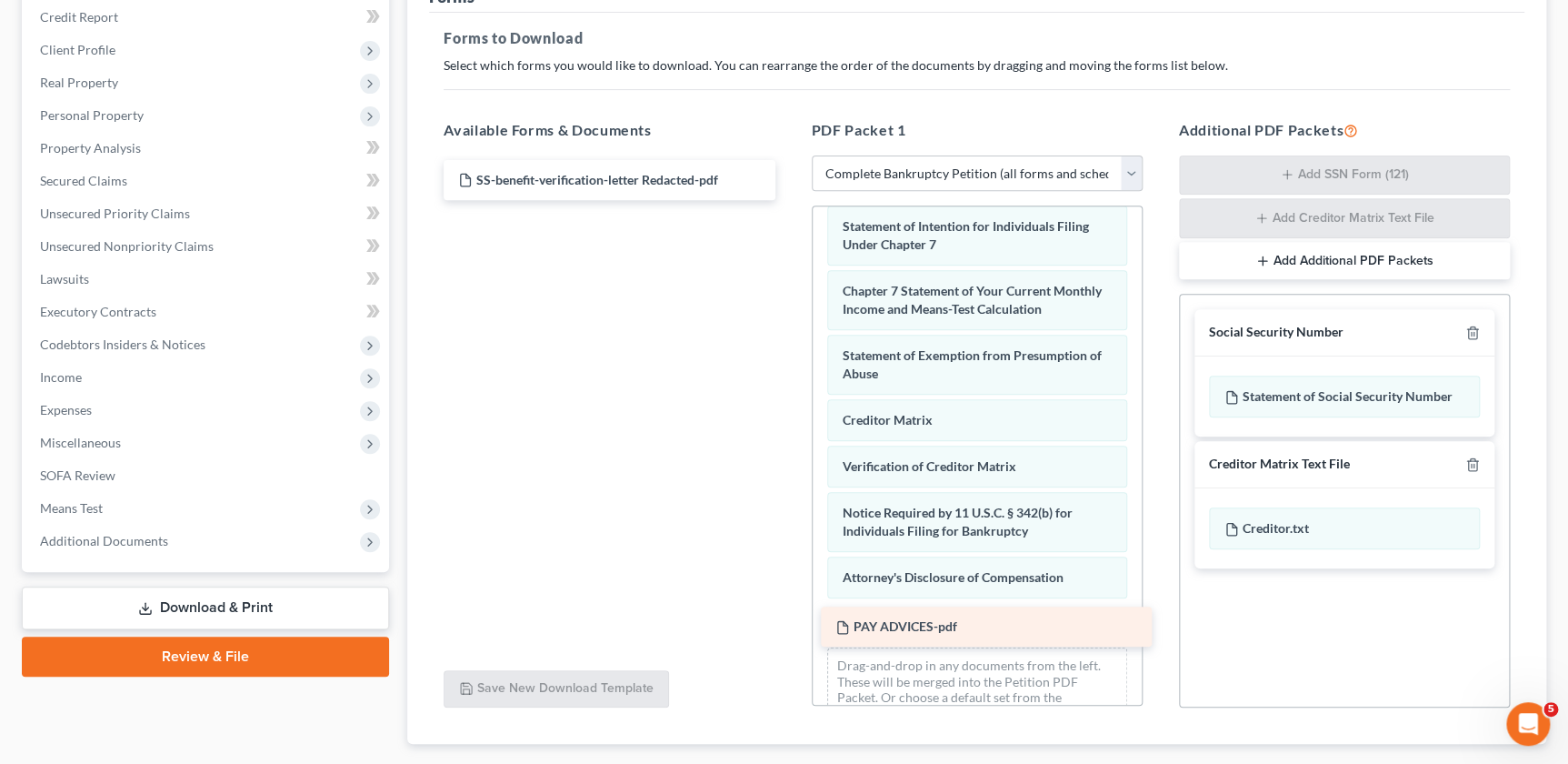
drag, startPoint x: 521, startPoint y: 224, endPoint x: 899, endPoint y: 628, distance: 553.3
click at [789, 200] on div "PAY ADVICES-pdf SS-benefit-verification-letter Redacted-pdf PAY ADVICES-pdf" at bounding box center [609, 180] width 360 height 40
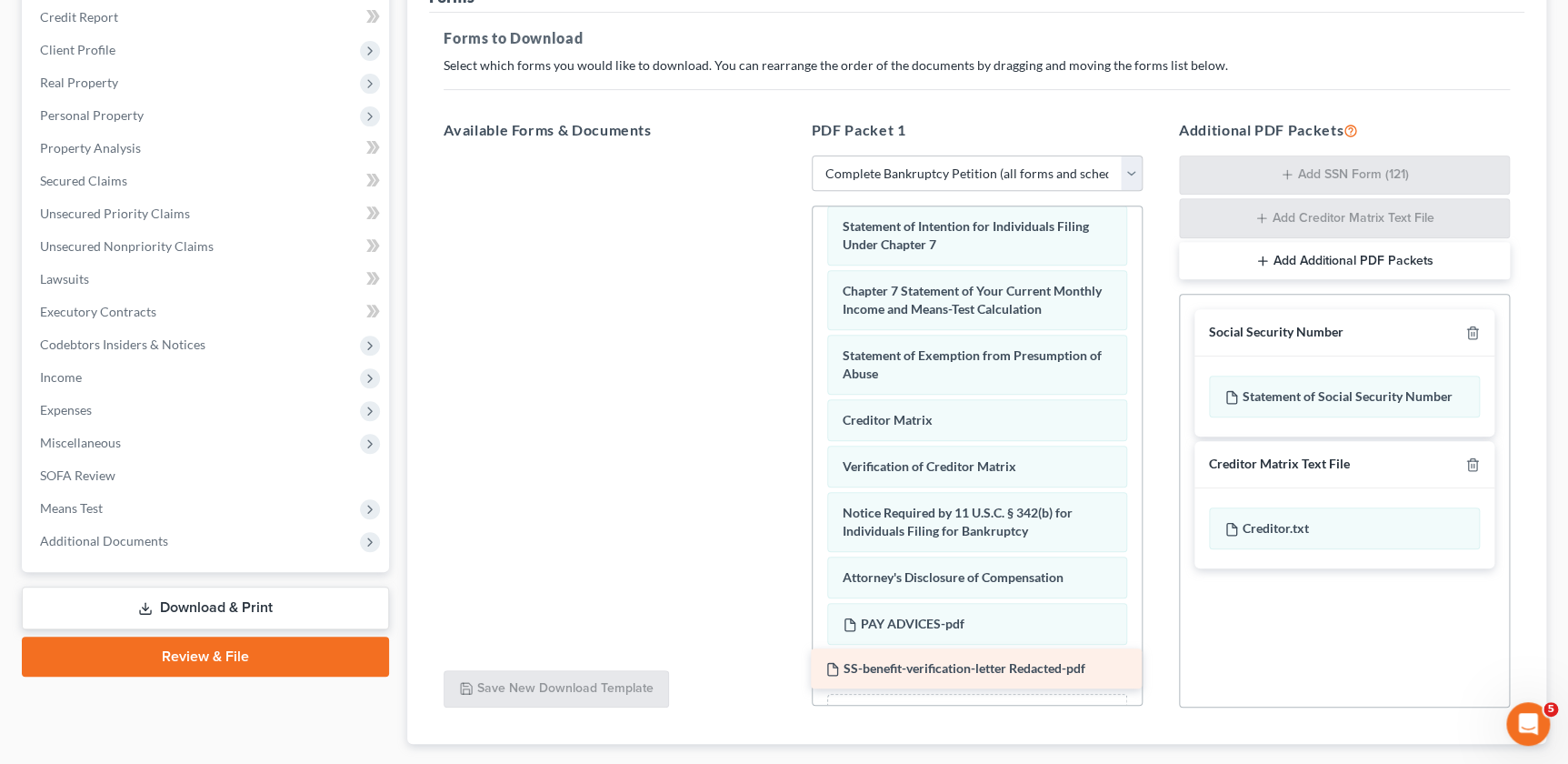
drag, startPoint x: 536, startPoint y: 181, endPoint x: 903, endPoint y: 671, distance: 612.2
click at [789, 155] on div "SS-benefit-verification-letter Redacted-pdf SS-benefit-verification-letter Reda…" at bounding box center [609, 155] width 360 height 0
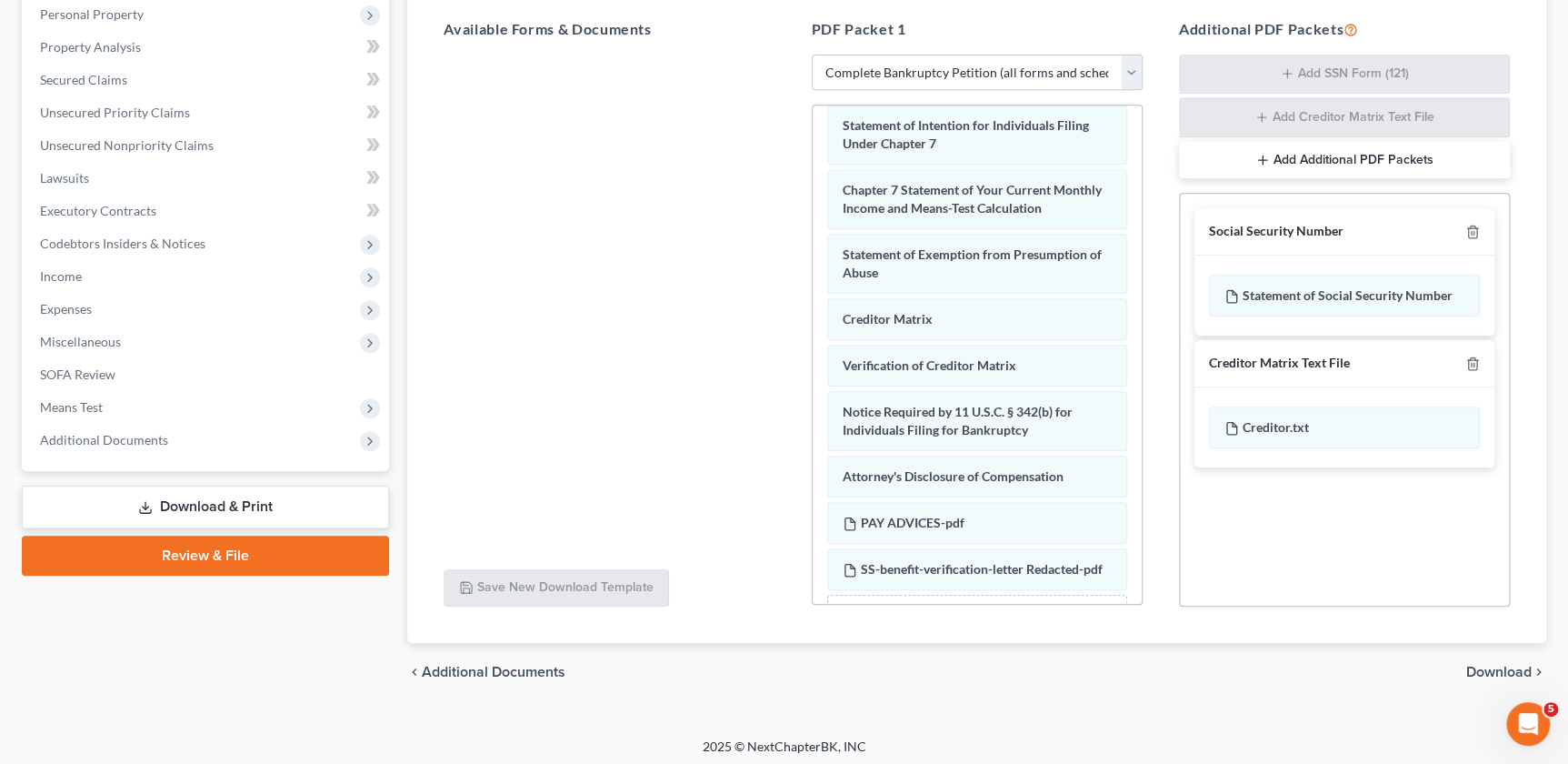
scroll to position [359, 0]
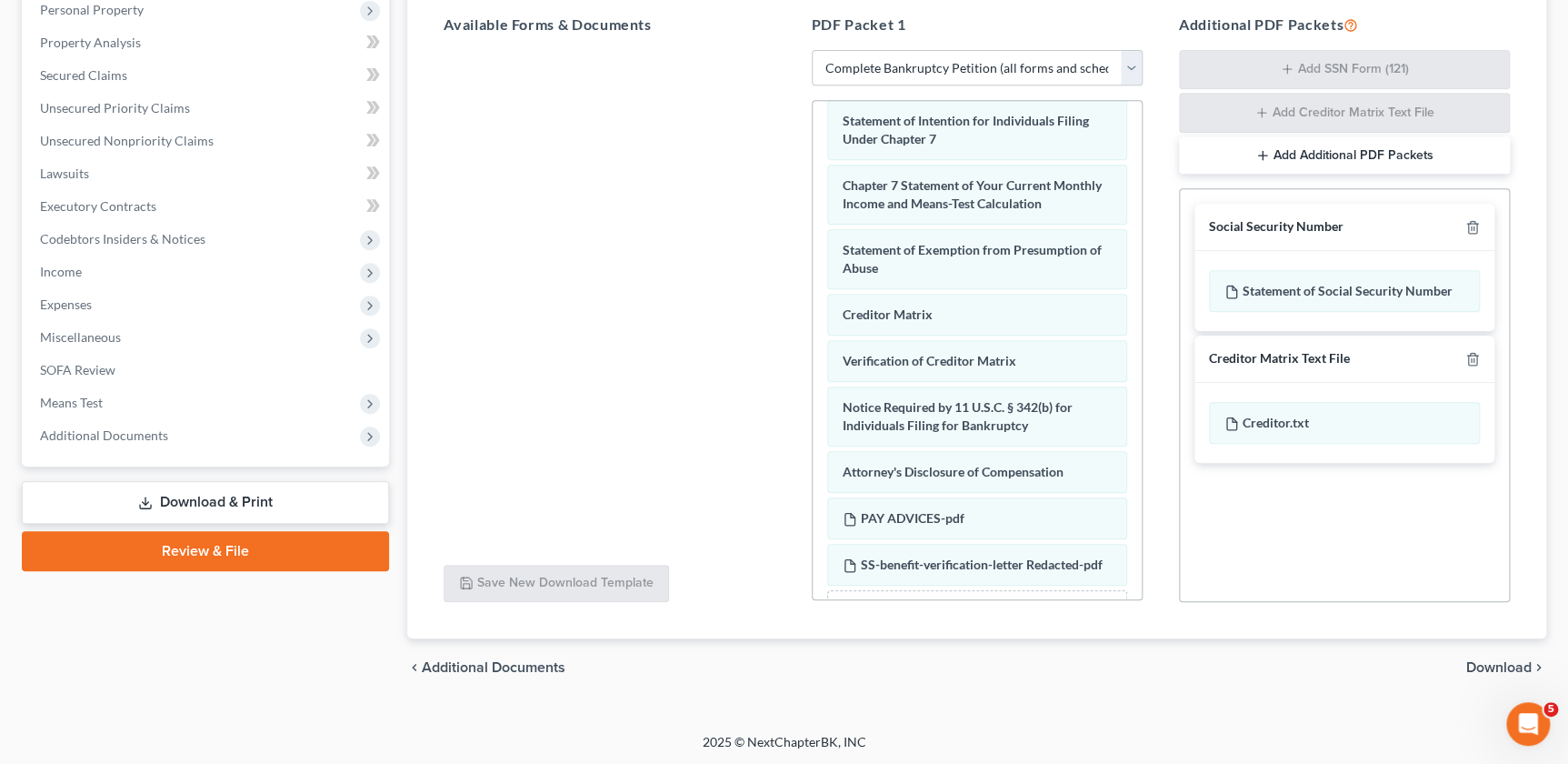
click at [1510, 661] on span "Download" at bounding box center [1498, 667] width 66 height 15
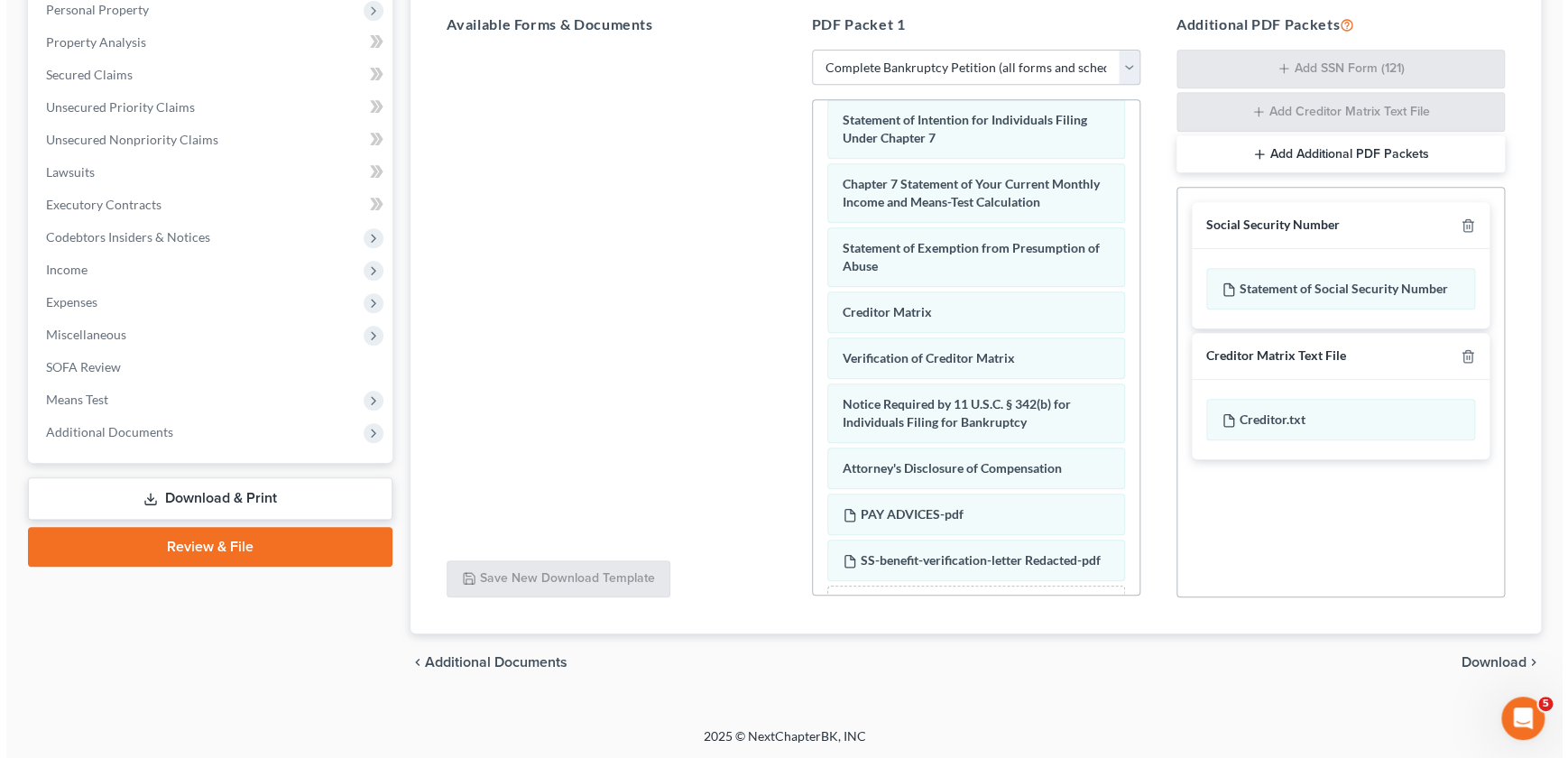
scroll to position [231, 0]
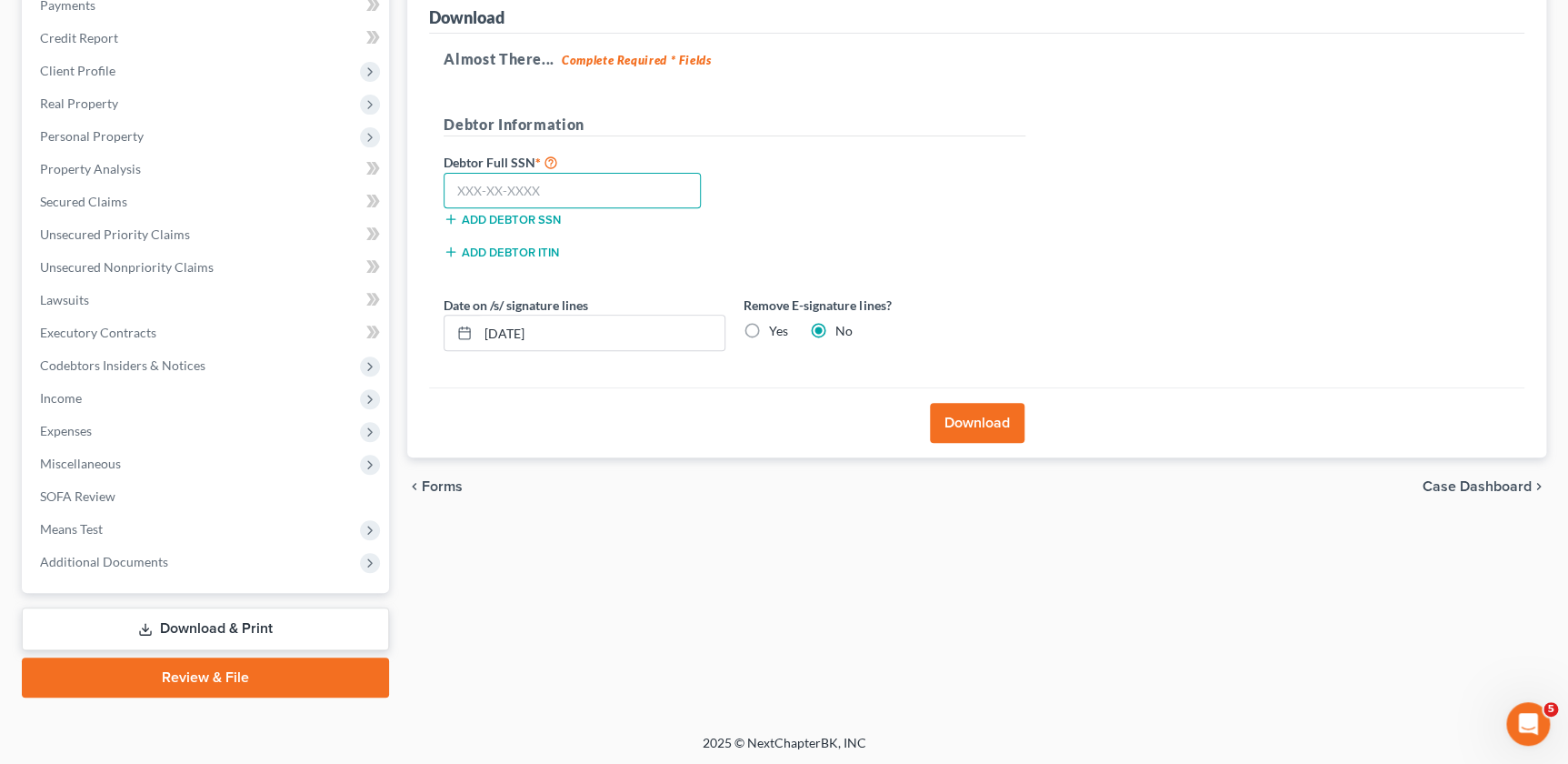
click at [554, 174] on input "text" at bounding box center [572, 191] width 257 height 36
click at [1141, 652] on div "Forms Download Forms Forms to Download Select which forms you would like to dow…" at bounding box center [977, 319] width 1158 height 755
click at [455, 186] on input "text" at bounding box center [572, 191] width 257 height 36
paste input "643-62-6485"
type input "643-62-6485"
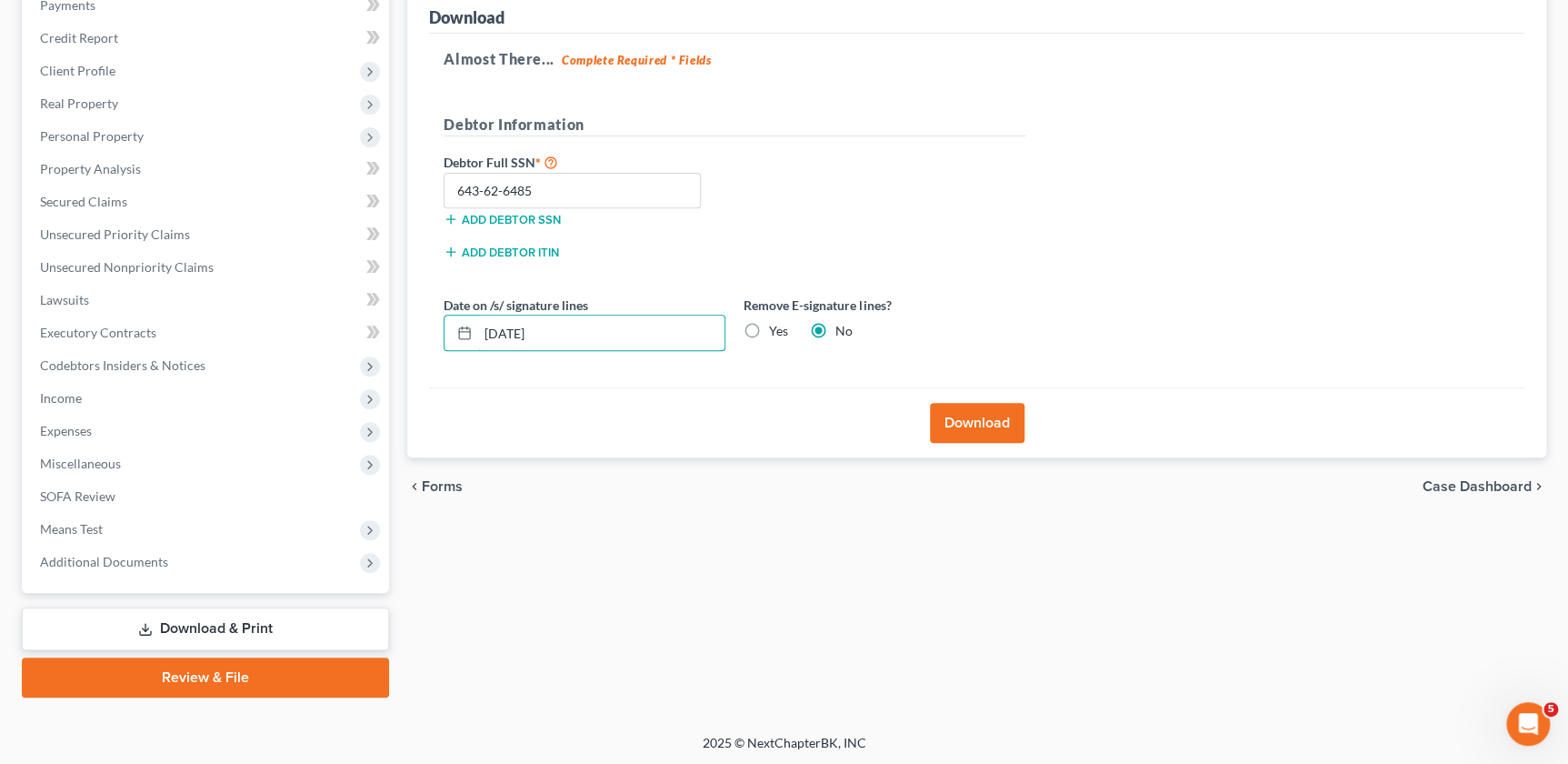
drag, startPoint x: 559, startPoint y: 330, endPoint x: 417, endPoint y: 337, distance: 142.2
click at [417, 337] on div "Download Almost There... Complete Required * Fields Debtor Information Debtor F…" at bounding box center [977, 221] width 1139 height 473
click at [769, 326] on label "Yes" at bounding box center [778, 331] width 19 height 19
click at [777, 326] on input "Yes" at bounding box center [783, 328] width 12 height 12
radio input "true"
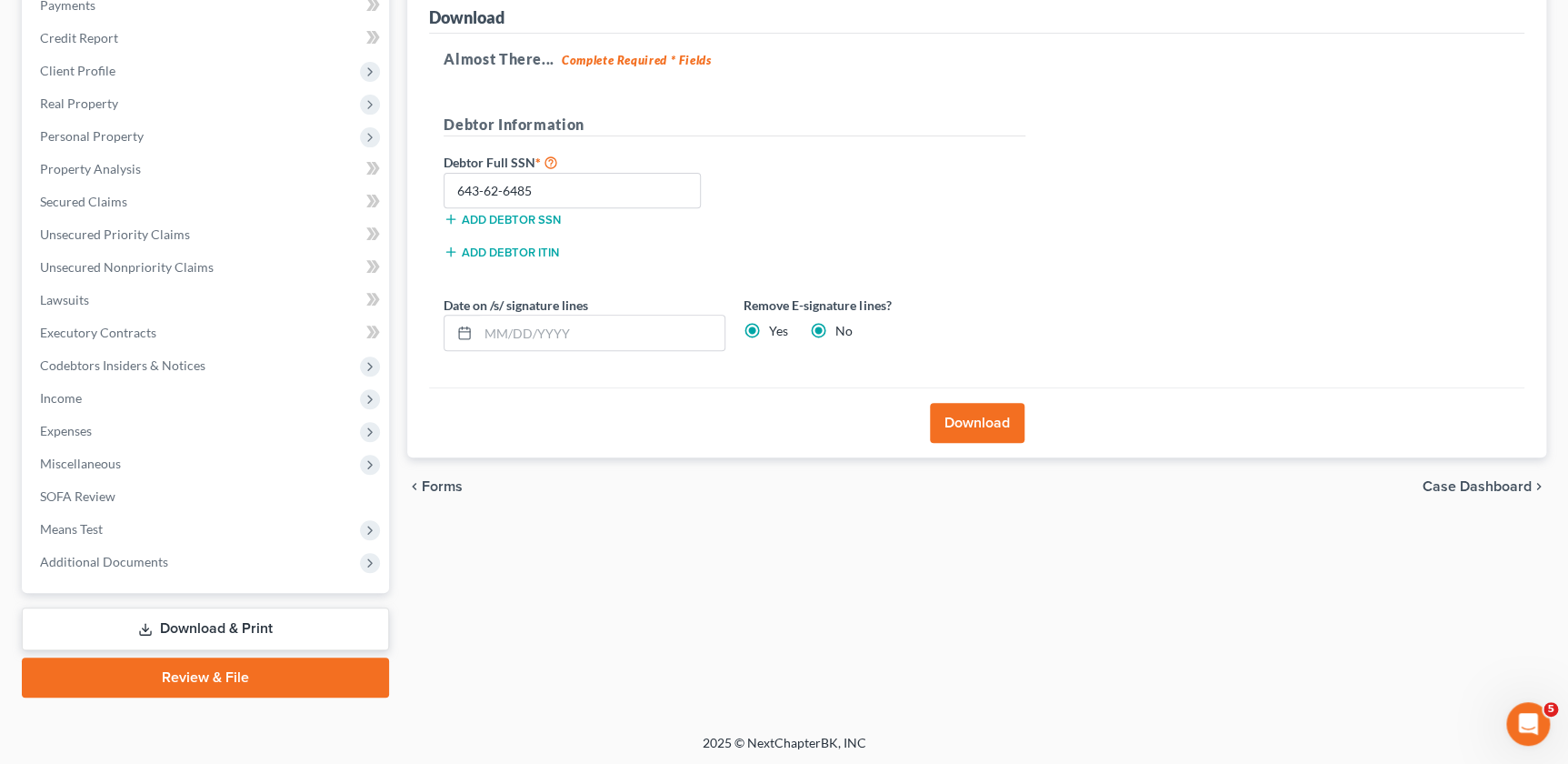
radio input "false"
click at [977, 420] on button "Download" at bounding box center [977, 422] width 94 height 40
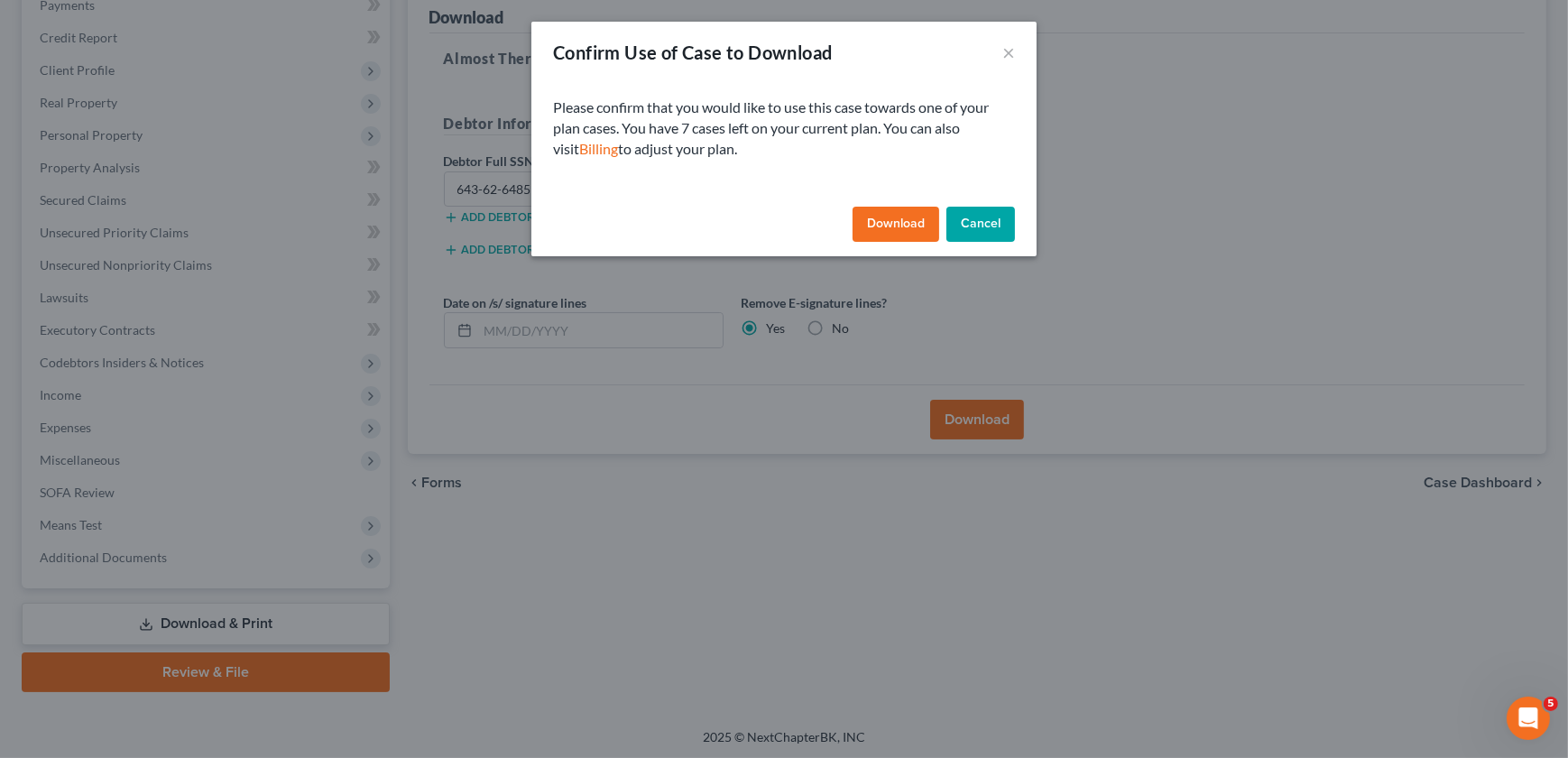
click at [893, 219] on button "Download" at bounding box center [896, 224] width 87 height 36
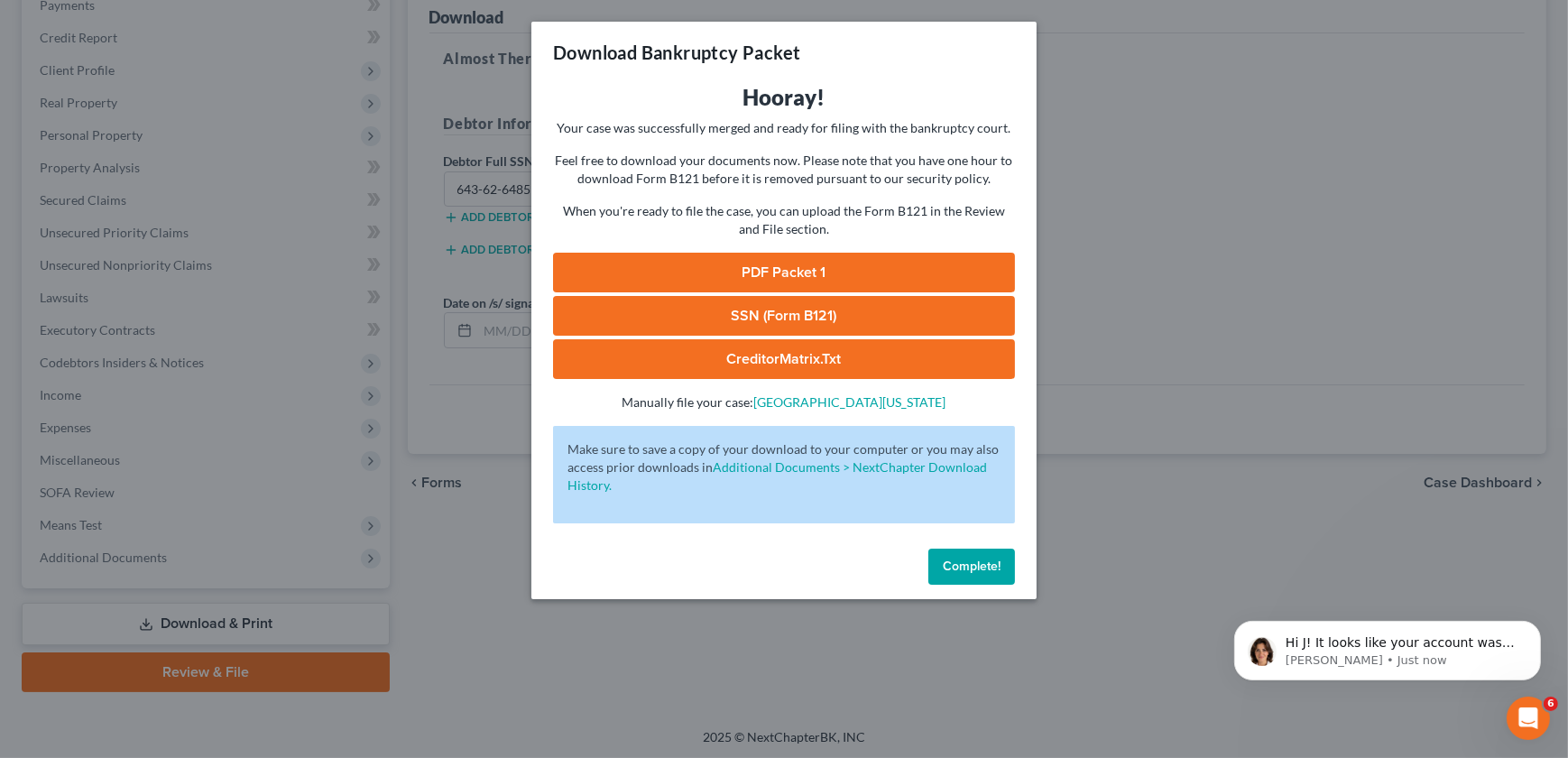
scroll to position [0, 0]
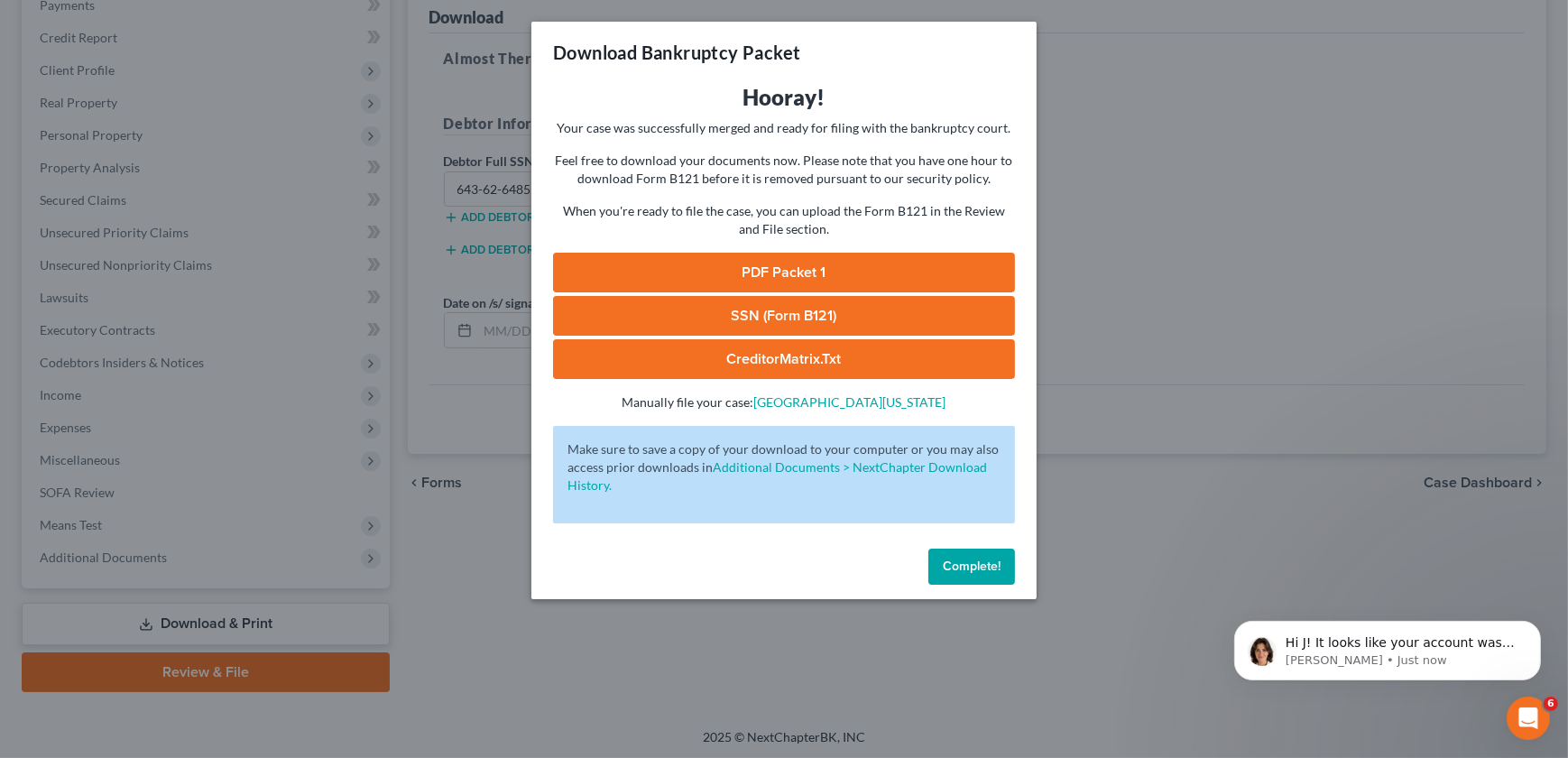
click at [766, 357] on link "CreditorMatrix.txt" at bounding box center [784, 359] width 462 height 40
click at [785, 309] on link "SSN (Form B121)" at bounding box center [784, 316] width 462 height 40
click at [796, 269] on link "PDF Packet 1" at bounding box center [784, 272] width 462 height 40
